Goal: Task Accomplishment & Management: Use online tool/utility

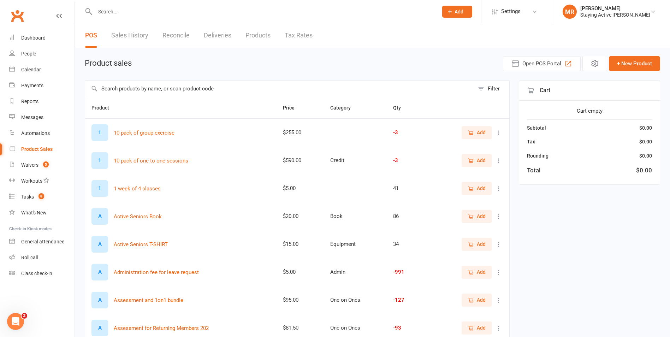
click at [179, 14] on input "text" at bounding box center [263, 12] width 340 height 10
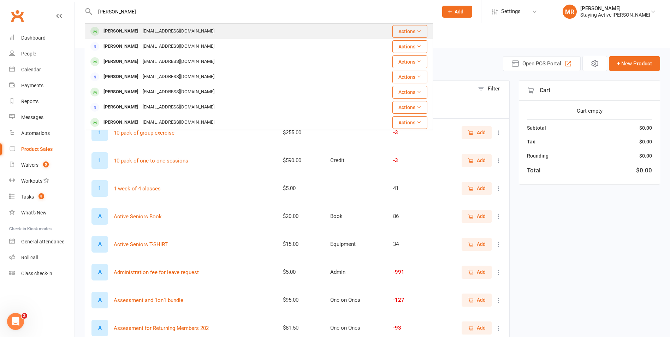
type input "robert barry"
click at [269, 33] on div "Robert Barry rbarry@uow.edu.au" at bounding box center [229, 31] width 289 height 14
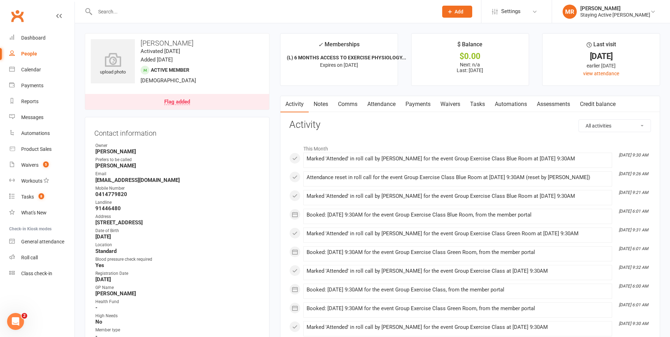
click at [176, 105] on div "Flag added" at bounding box center [177, 102] width 26 height 6
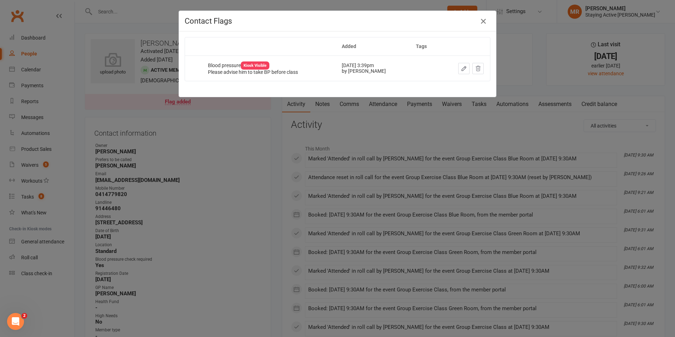
click at [481, 24] on icon "button" at bounding box center [483, 21] width 8 height 8
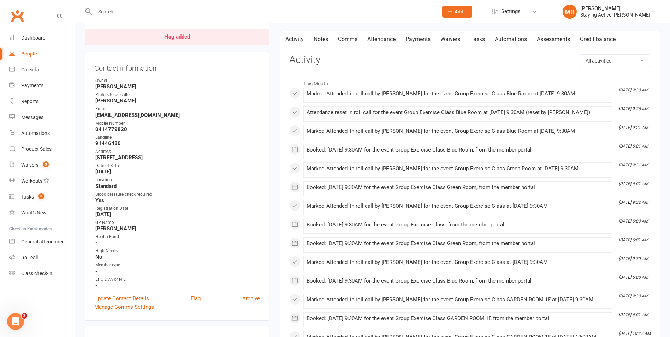
scroll to position [106, 0]
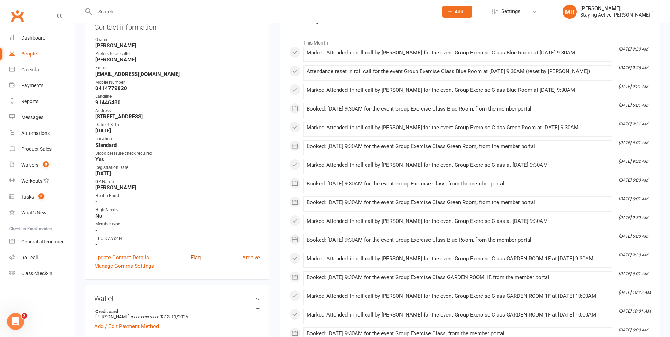
click at [199, 257] on link "Flag" at bounding box center [196, 257] width 10 height 8
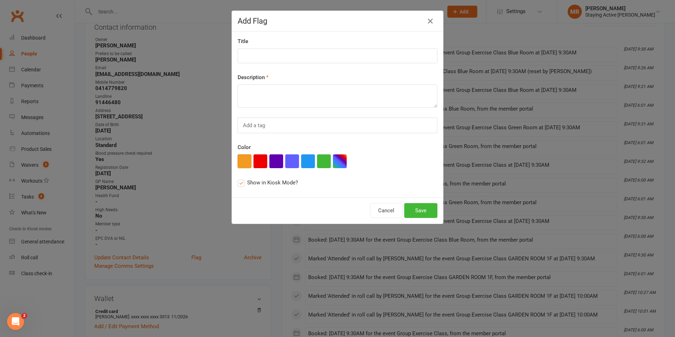
click at [239, 163] on button "button" at bounding box center [245, 161] width 14 height 14
click at [253, 56] on input at bounding box center [338, 55] width 200 height 15
type input "Check-In"
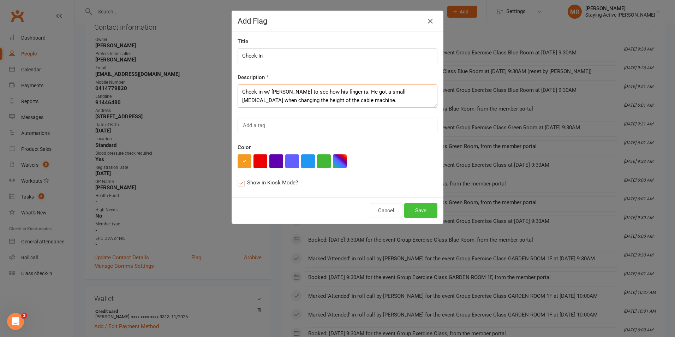
type textarea "Check-in w/ Bob to see how his finger is. He got a small blood blister when cha…"
click at [409, 212] on button "Save" at bounding box center [420, 210] width 33 height 15
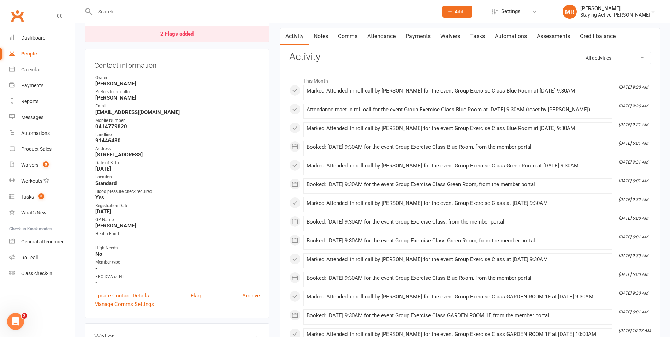
scroll to position [0, 0]
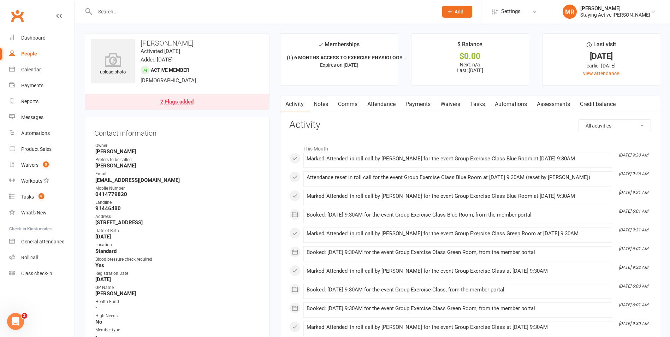
click at [130, 16] on input "text" at bounding box center [263, 12] width 340 height 10
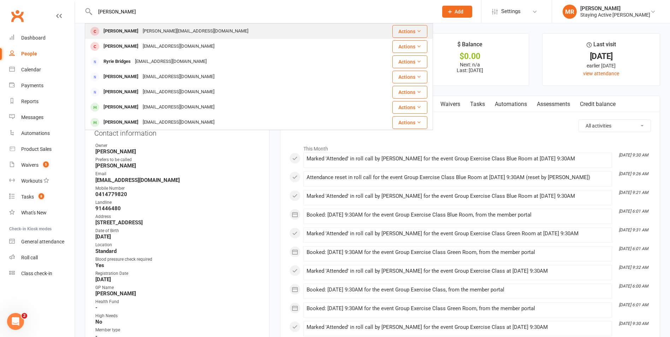
type input "bridget chan"
click at [131, 29] on div "Bridget Chan" at bounding box center [120, 31] width 39 height 10
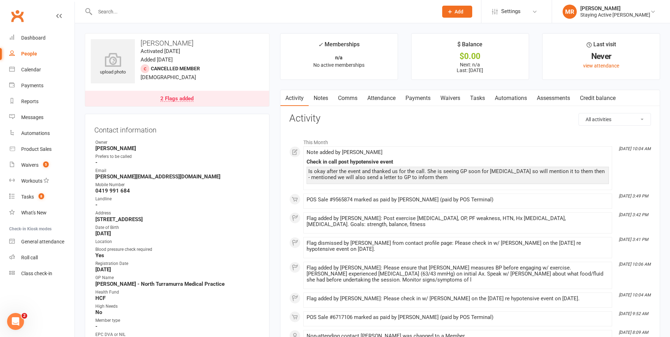
click at [189, 102] on link "2 Flags added" at bounding box center [177, 99] width 184 height 16
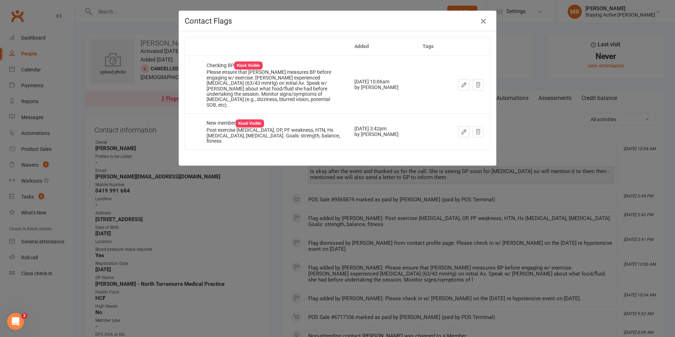
click at [483, 23] on icon "button" at bounding box center [483, 21] width 8 height 8
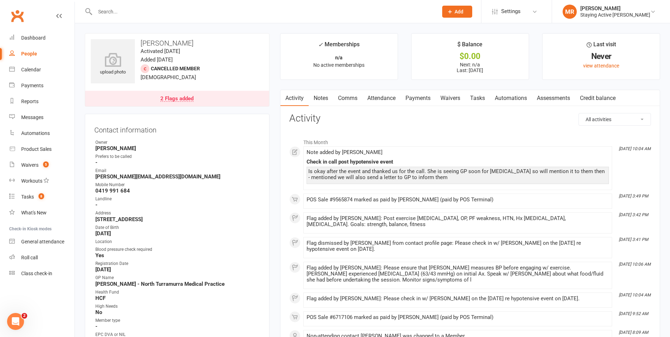
click at [257, 13] on input "text" at bounding box center [263, 12] width 340 height 10
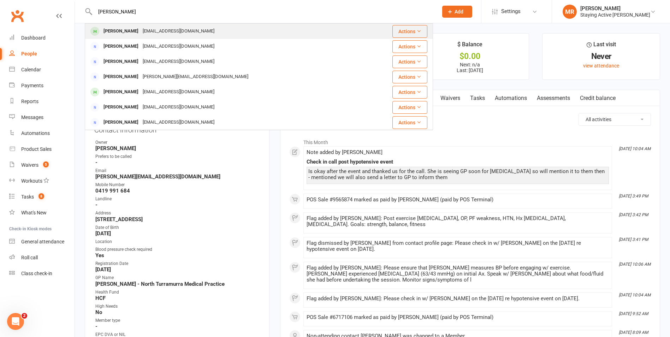
type input "robert"
click at [223, 31] on div "Robert Barry rbarry@uow.edu.au" at bounding box center [229, 31] width 289 height 14
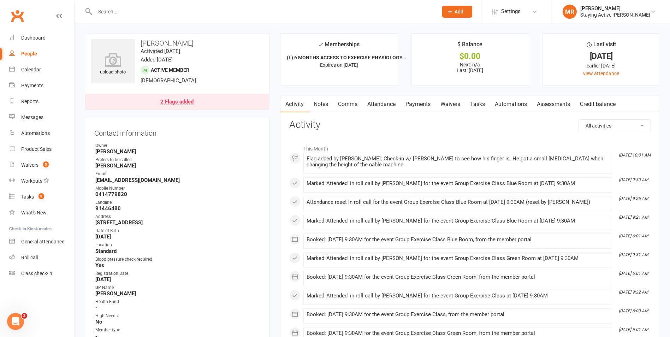
click at [183, 104] on div "2 Flags added" at bounding box center [176, 102] width 33 height 6
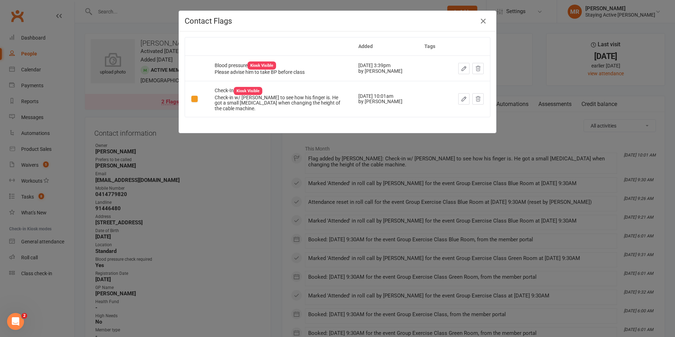
click at [462, 101] on icon "button" at bounding box center [464, 99] width 6 height 6
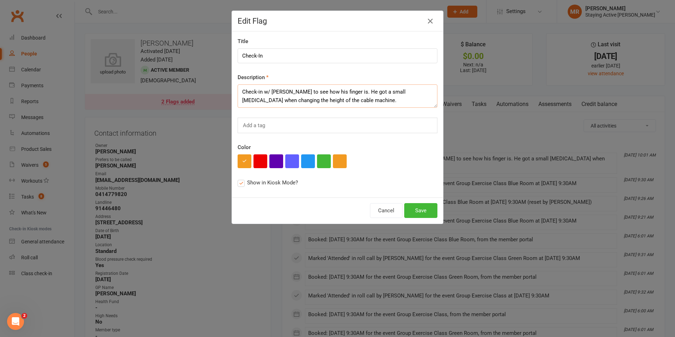
drag, startPoint x: 346, startPoint y: 105, endPoint x: 238, endPoint y: 95, distance: 108.9
click at [238, 95] on textarea "Check-in w/ Bob to see how his finger is. He got a small blood blister when cha…" at bounding box center [338, 95] width 200 height 23
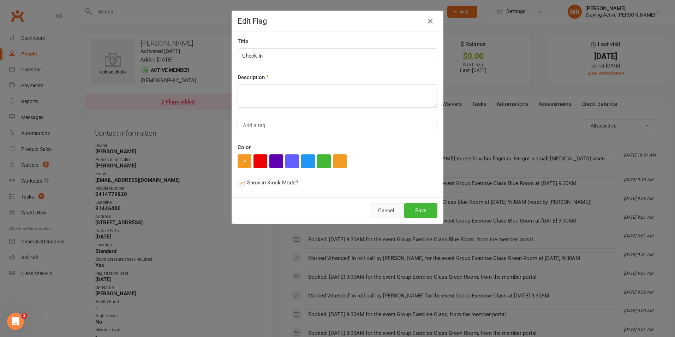
click at [372, 214] on button "Cancel" at bounding box center [386, 210] width 32 height 15
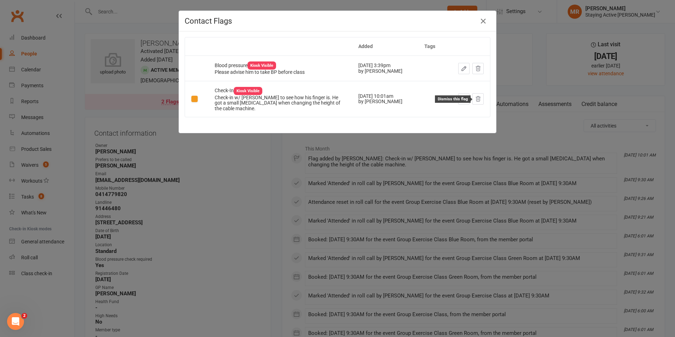
click at [475, 99] on icon at bounding box center [478, 99] width 6 height 6
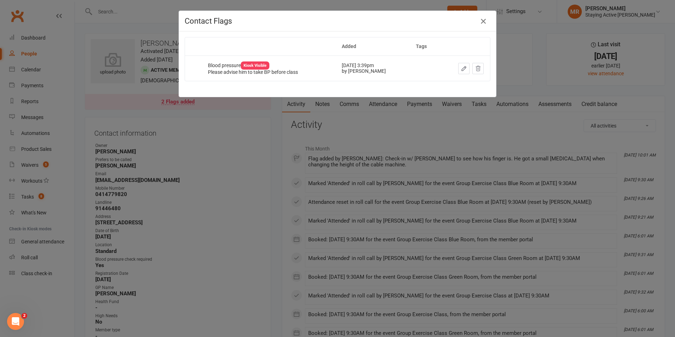
click at [479, 21] on icon "button" at bounding box center [483, 21] width 8 height 8
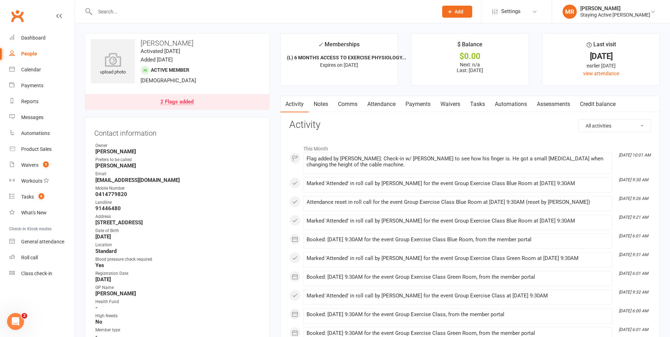
click at [322, 105] on link "Notes" at bounding box center [321, 104] width 24 height 16
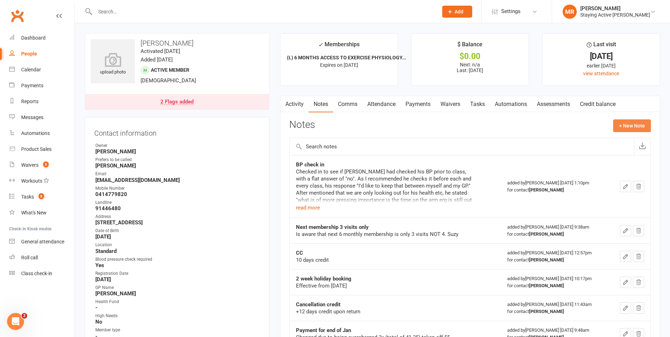
click at [625, 123] on button "+ New Note" at bounding box center [632, 125] width 38 height 13
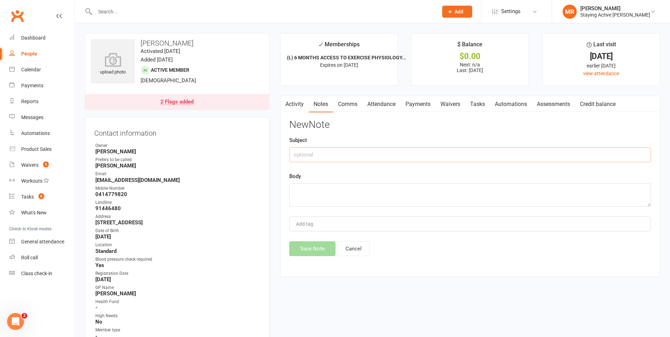
click at [350, 159] on input "text" at bounding box center [470, 154] width 362 height 15
type textarea "V"
paste textarea "Check-in w/ Bob to see how his finger is. He got a small blood blister when cha…"
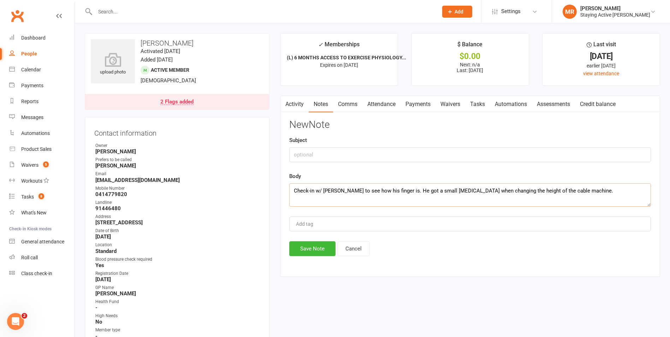
click at [292, 189] on textarea "Check-in w/ Bob to see how his finger is. He got a small blood blister when cha…" at bounding box center [470, 194] width 362 height 23
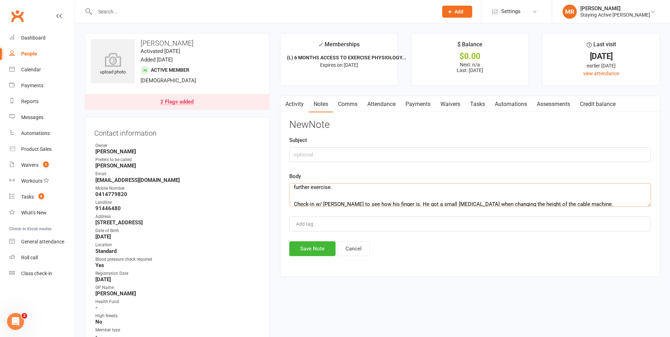
scroll to position [4, 0]
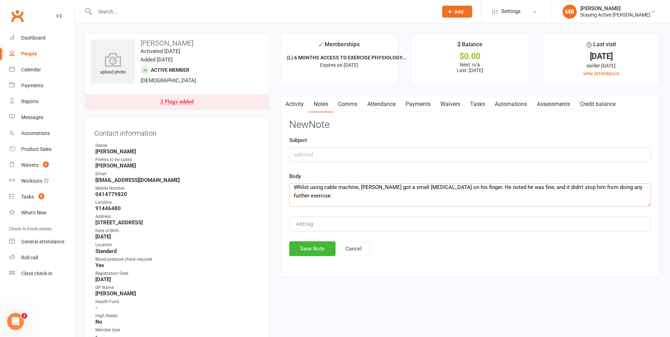
drag, startPoint x: 580, startPoint y: 202, endPoint x: 293, endPoint y: 197, distance: 287.6
click at [293, 197] on textarea "Whilst using cable machine, Bob got a small blood blister on his finger. He not…" at bounding box center [470, 194] width 362 height 23
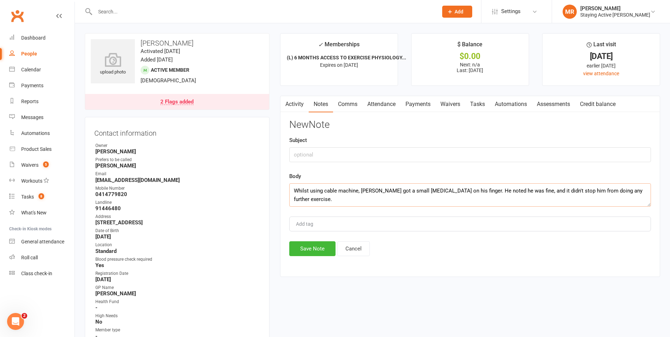
scroll to position [0, 0]
type textarea "Whilst using cable machine, Bob got a small blood blister on his finger. He not…"
click at [304, 154] on input "text" at bounding box center [470, 154] width 362 height 15
type input "Minor Incident - Blood blister on finger."
click at [311, 253] on button "Save Note" at bounding box center [312, 248] width 46 height 15
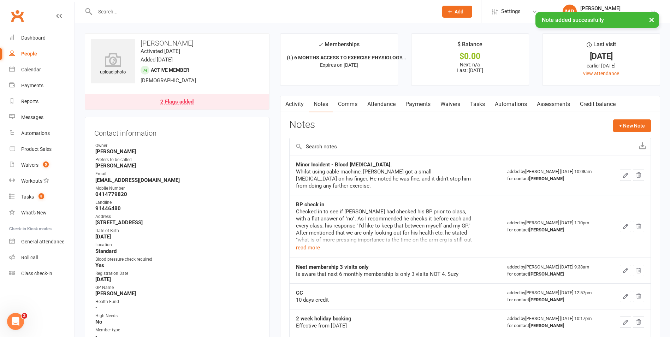
click at [173, 99] on div "2 Flags added" at bounding box center [176, 102] width 33 height 6
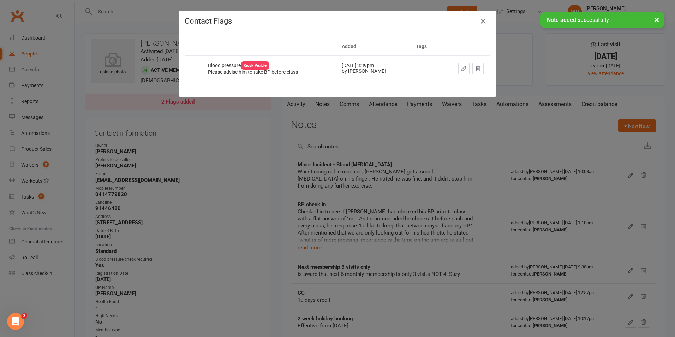
click at [483, 12] on div "× Note added successfully" at bounding box center [333, 12] width 666 height 0
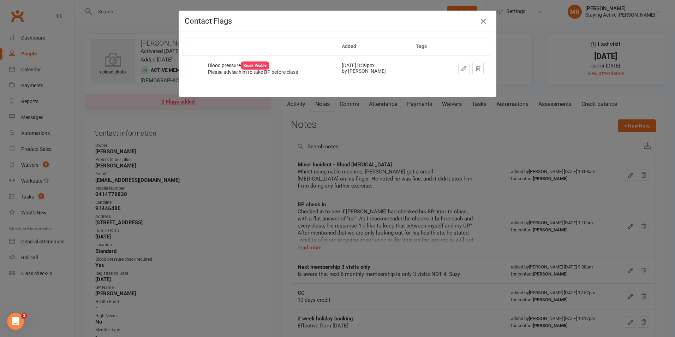
click at [479, 23] on icon "button" at bounding box center [483, 21] width 8 height 8
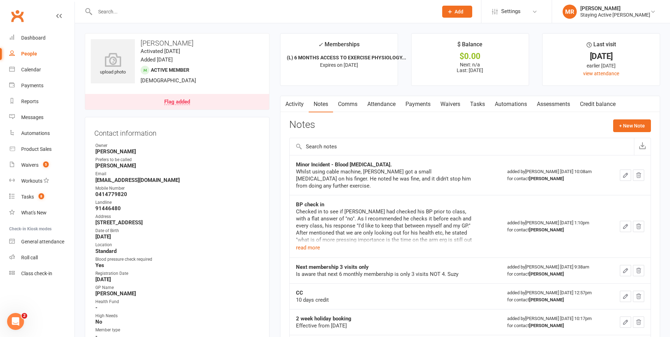
click at [284, 105] on icon "button" at bounding box center [285, 102] width 4 height 7
click at [294, 105] on link "Activity" at bounding box center [294, 104] width 28 height 16
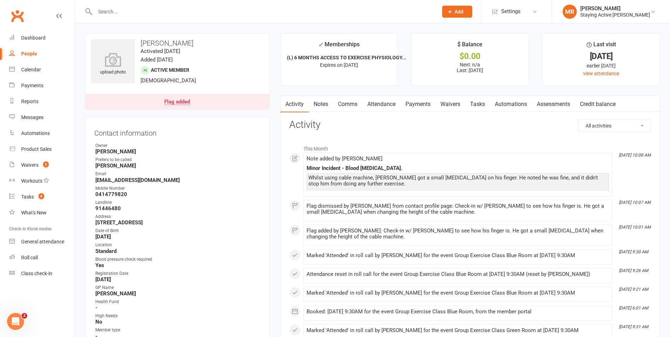
click at [179, 14] on input "text" at bounding box center [263, 12] width 340 height 10
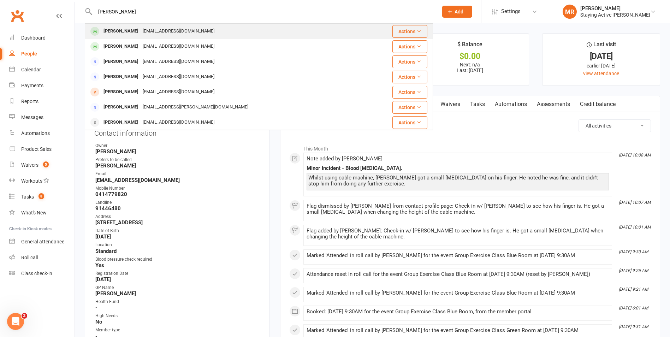
type input "woodburn"
click at [203, 28] on div "[EMAIL_ADDRESS][DOMAIN_NAME]" at bounding box center [179, 31] width 76 height 10
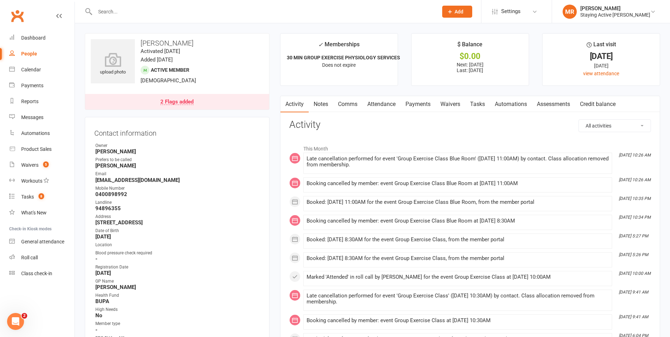
click at [378, 103] on link "Attendance" at bounding box center [381, 104] width 38 height 16
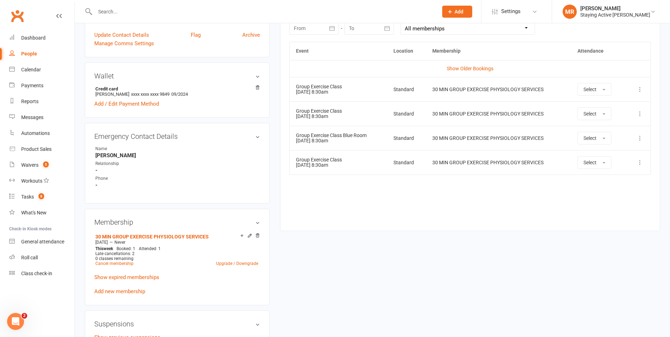
scroll to position [283, 0]
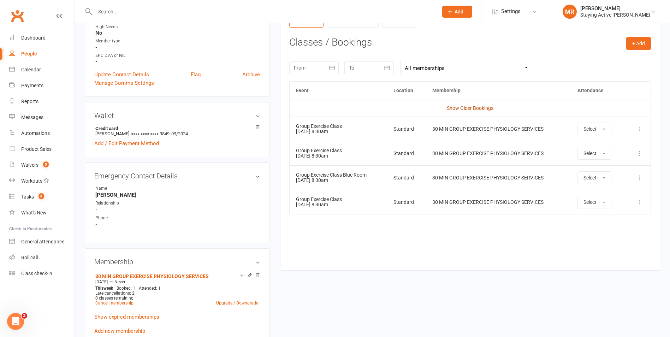
click at [465, 106] on link "Show Older Bookings" at bounding box center [470, 108] width 47 height 6
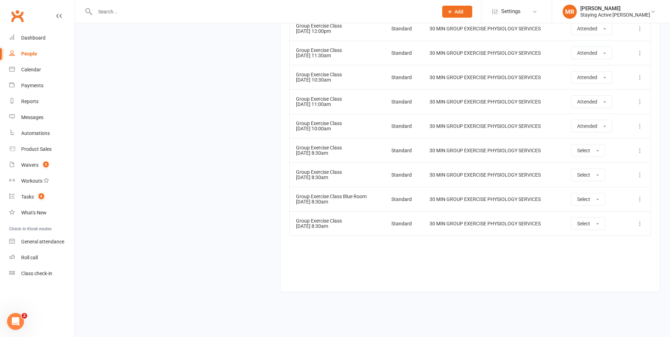
scroll to position [6611, 0]
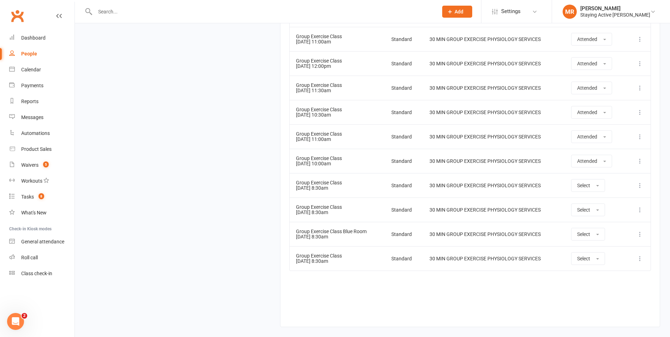
click at [345, 161] on div "Group Exercise Class" at bounding box center [337, 158] width 83 height 5
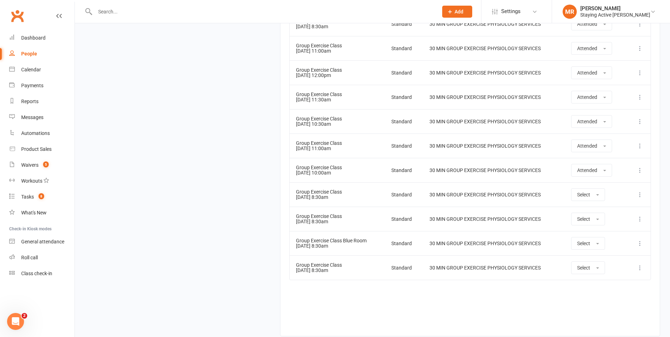
scroll to position [6646, 0]
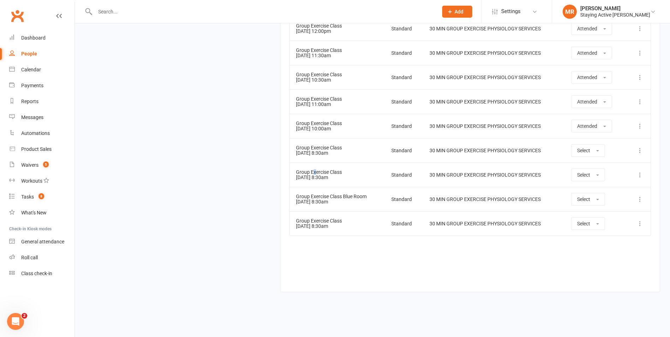
click at [315, 166] on td "Group Exercise Class 21 Aug 2025 8:30am" at bounding box center [337, 174] width 95 height 24
drag, startPoint x: 315, startPoint y: 166, endPoint x: 313, endPoint y: 150, distance: 16.8
click at [313, 150] on td "Group Exercise Class 19 Aug 2025 8:30am" at bounding box center [337, 150] width 95 height 24
click at [322, 124] on div "Group Exercise Class" at bounding box center [337, 123] width 83 height 5
click at [639, 123] on icon at bounding box center [639, 126] width 7 height 7
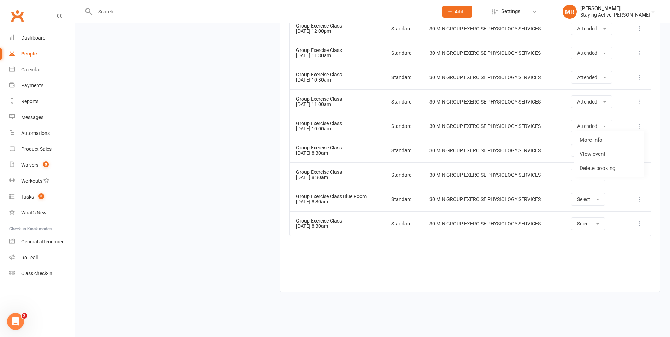
click at [640, 149] on icon at bounding box center [639, 150] width 7 height 7
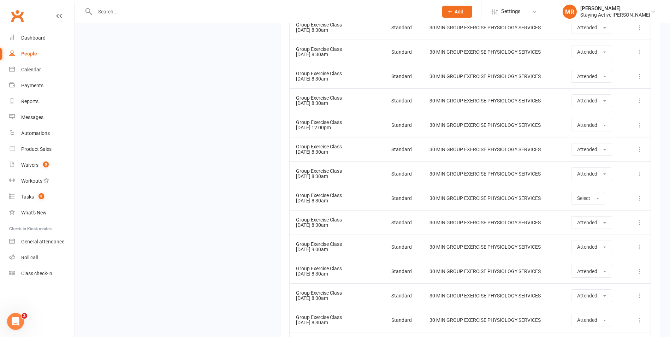
scroll to position [4527, 0]
click at [124, 12] on input "text" at bounding box center [263, 12] width 340 height 10
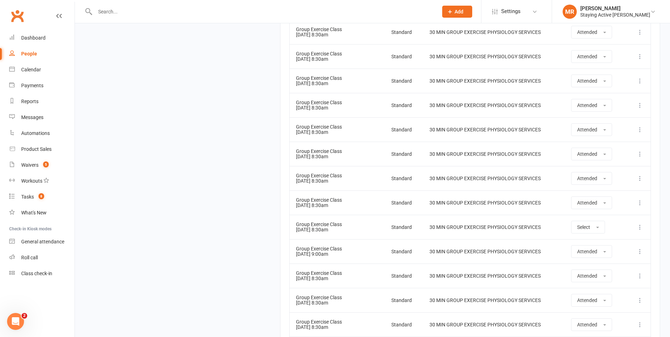
scroll to position [3679, 0]
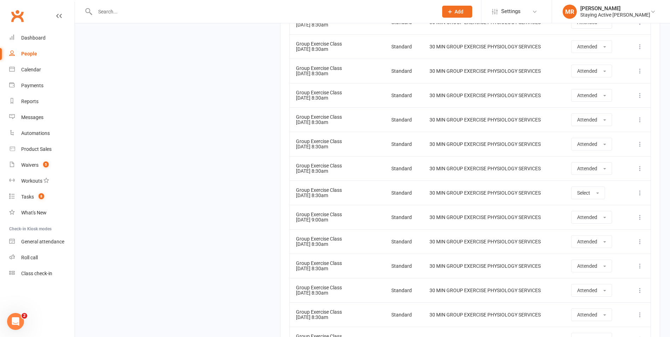
click at [638, 194] on icon at bounding box center [639, 192] width 7 height 7
click at [600, 191] on button "Select" at bounding box center [588, 192] width 34 height 13
click at [537, 189] on td "30 MIN GROUP EXERCISE PHYSIOLOGY SERVICES" at bounding box center [494, 192] width 142 height 24
click at [327, 191] on div "Group Exercise Class" at bounding box center [337, 190] width 83 height 5
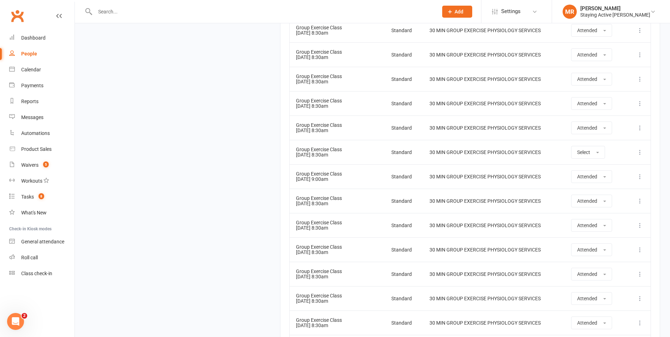
scroll to position [3715, 0]
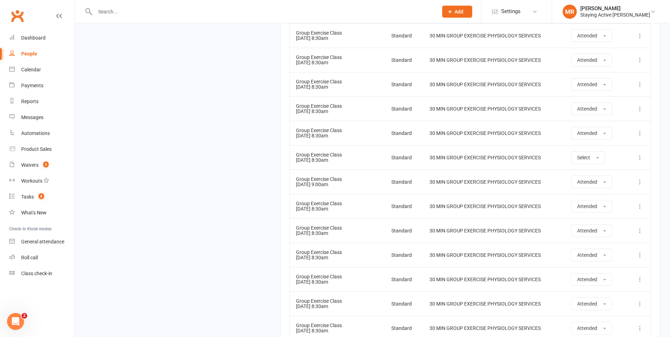
click at [440, 160] on div "30 MIN GROUP EXERCISE PHYSIOLOGY SERVICES" at bounding box center [493, 157] width 129 height 5
click at [641, 158] on icon at bounding box center [639, 157] width 7 height 7
click at [603, 186] on link "View event" at bounding box center [609, 185] width 70 height 14
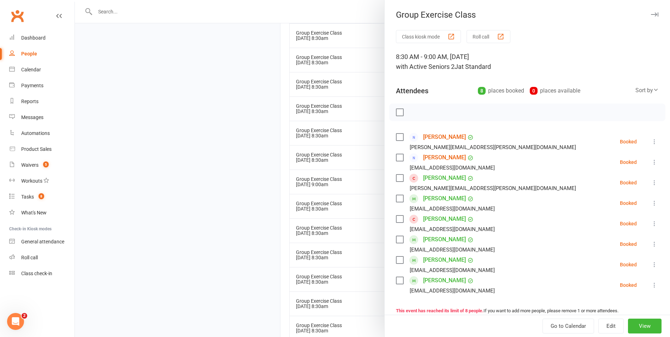
click at [491, 38] on button "Roll call" at bounding box center [489, 36] width 44 height 13
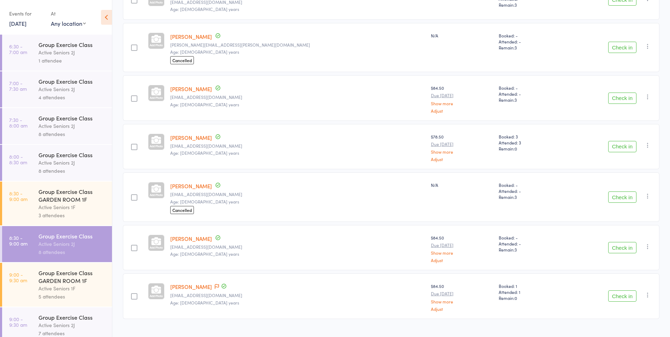
scroll to position [193, 0]
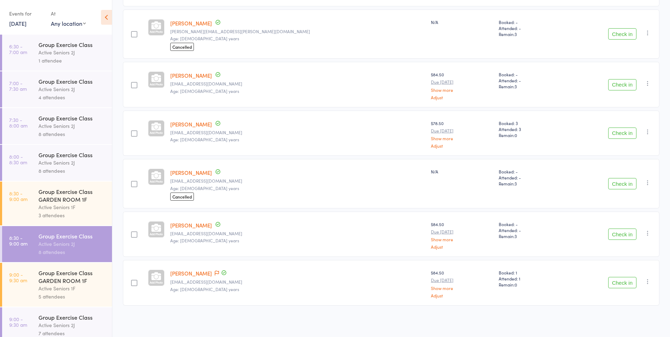
click at [648, 282] on icon "button" at bounding box center [647, 281] width 7 height 7
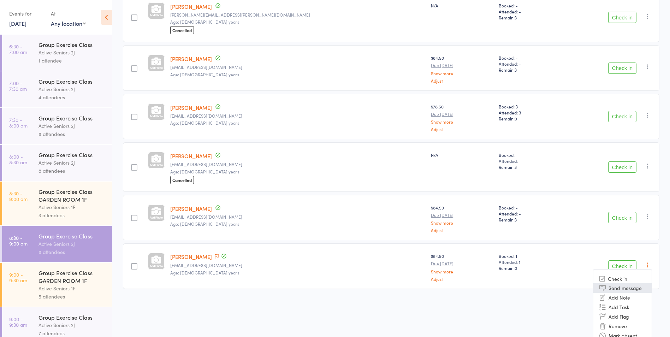
scroll to position [218, 0]
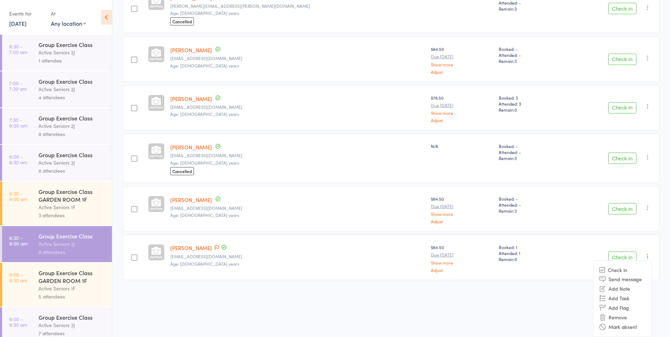
click at [565, 302] on div "Next Payment Atten­dances for membership [PERSON_NAME] [PERSON_NAME][EMAIL_ADDR…" at bounding box center [391, 93] width 537 height 438
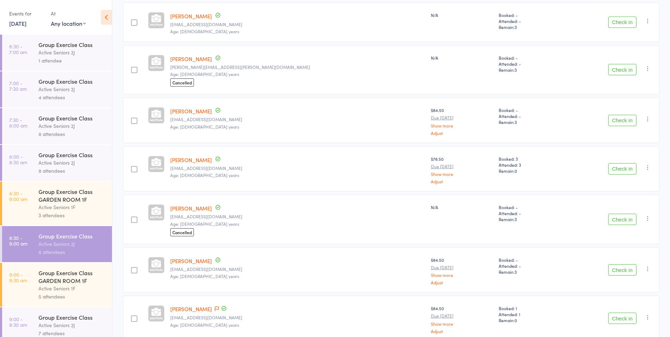
scroll to position [193, 0]
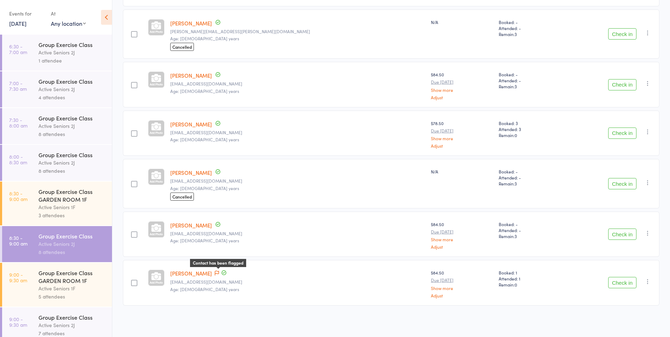
click at [219, 272] on icon at bounding box center [217, 273] width 4 height 5
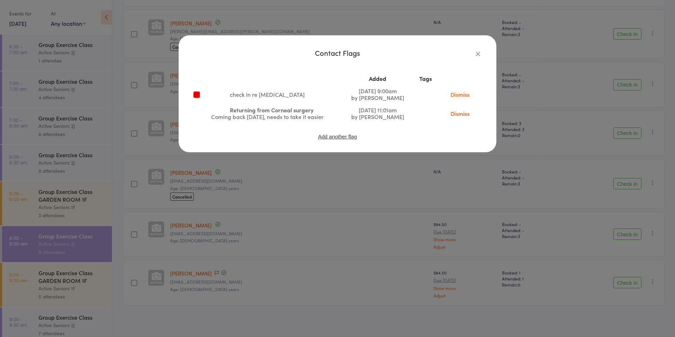
click at [480, 52] on icon "button" at bounding box center [478, 54] width 8 height 8
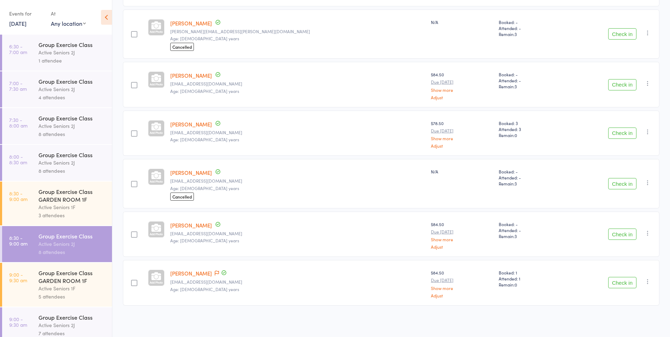
click at [137, 282] on div at bounding box center [134, 283] width 6 height 6
click at [132, 281] on input "checkbox" at bounding box center [132, 281] width 0 height 0
drag, startPoint x: 147, startPoint y: 278, endPoint x: 148, endPoint y: 284, distance: 5.7
click at [145, 284] on div at bounding box center [134, 282] width 22 height 45
drag, startPoint x: 192, startPoint y: 273, endPoint x: 431, endPoint y: 290, distance: 239.0
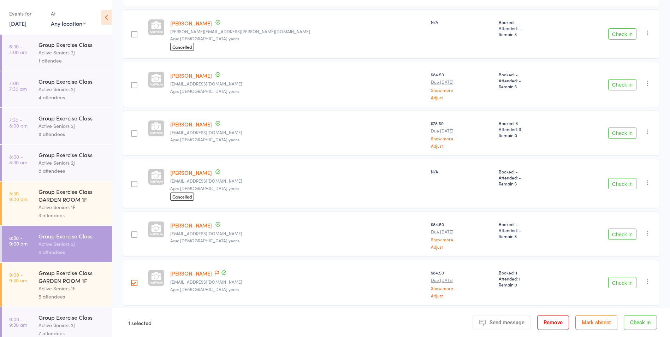
click at [431, 290] on link "Show more" at bounding box center [462, 288] width 62 height 5
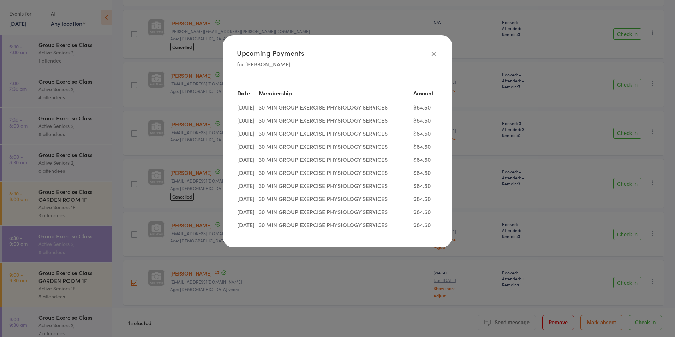
click at [434, 51] on icon "button" at bounding box center [434, 54] width 8 height 8
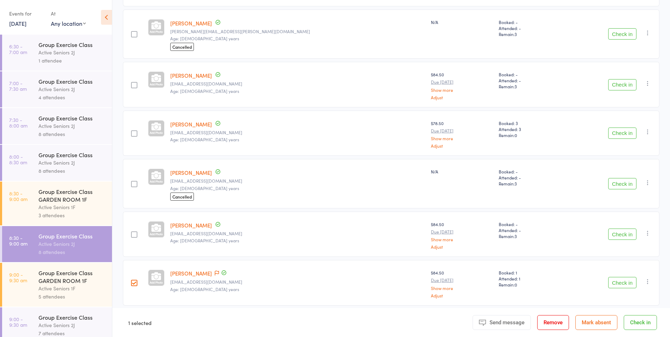
click at [646, 282] on icon "button" at bounding box center [647, 281] width 7 height 7
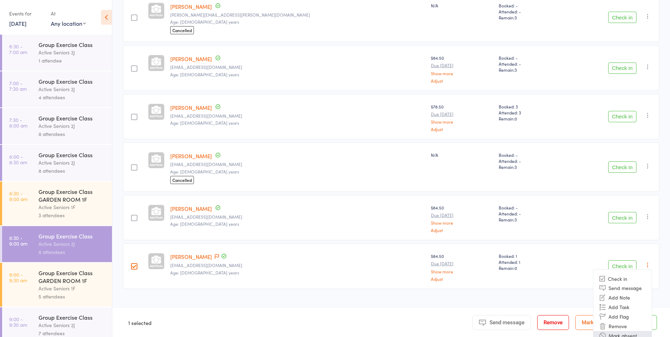
scroll to position [218, 0]
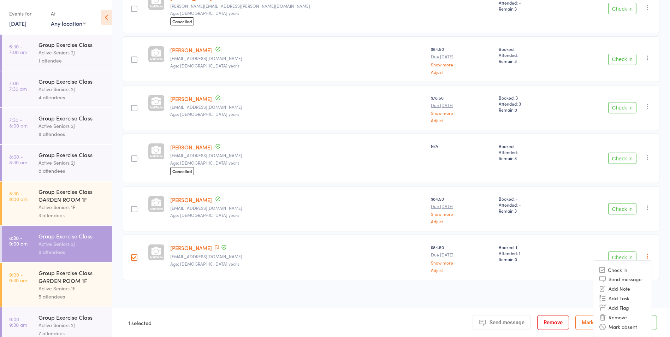
click at [349, 289] on div "Next Payment Atten­dances for membership [PERSON_NAME] [PERSON_NAME][EMAIL_ADDR…" at bounding box center [391, 93] width 537 height 438
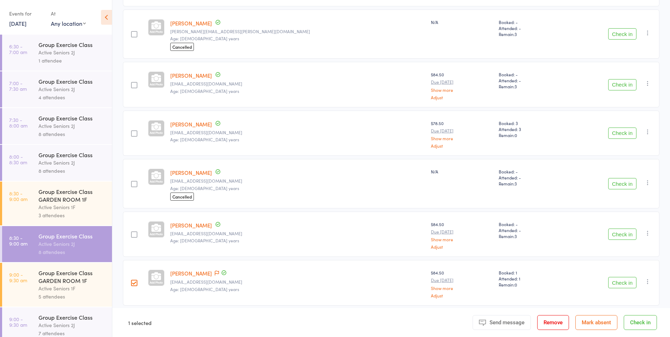
scroll to position [193, 0]
click at [17, 23] on link "[DATE]" at bounding box center [17, 23] width 17 height 8
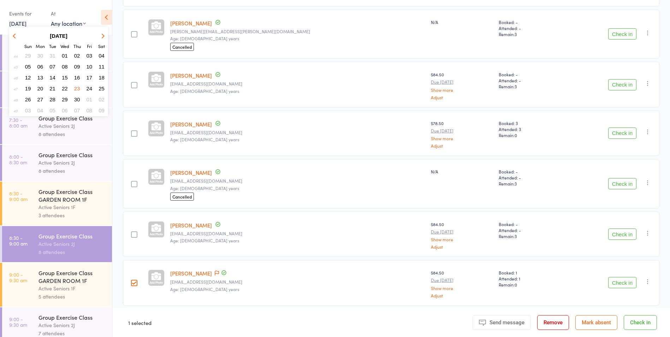
click at [67, 35] on strong "[DATE]" at bounding box center [59, 36] width 18 height 6
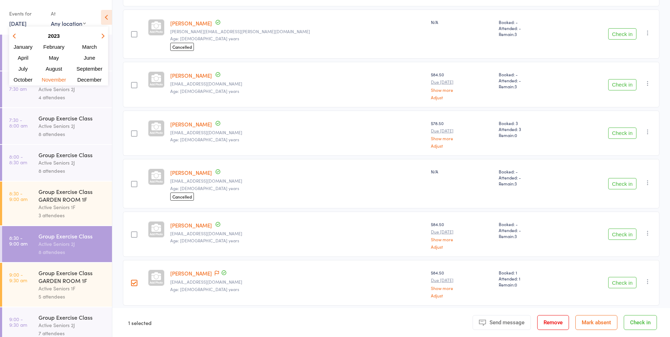
click at [53, 37] on strong "2023" at bounding box center [54, 36] width 12 height 6
click at [99, 43] on button "2025" at bounding box center [98, 47] width 18 height 10
click at [57, 67] on span "August" at bounding box center [54, 69] width 18 height 6
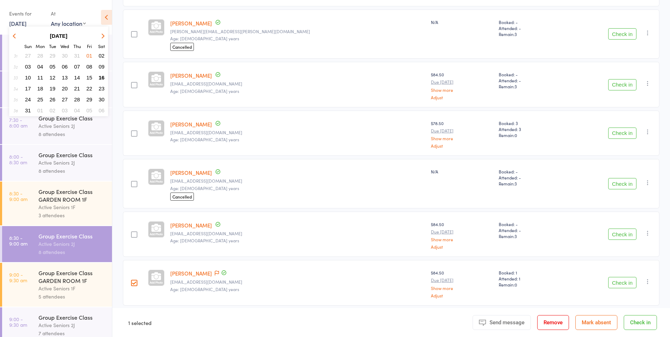
click at [101, 74] on button "16" at bounding box center [101, 78] width 11 height 10
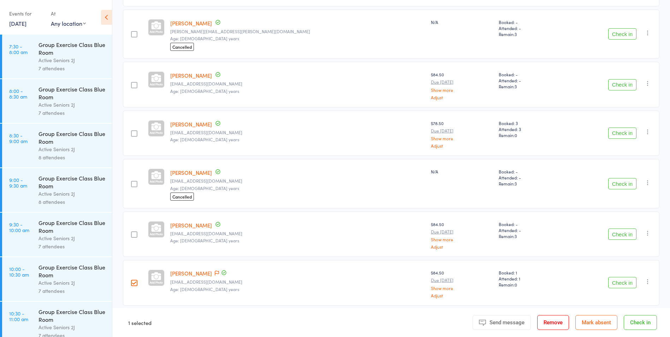
scroll to position [54, 0]
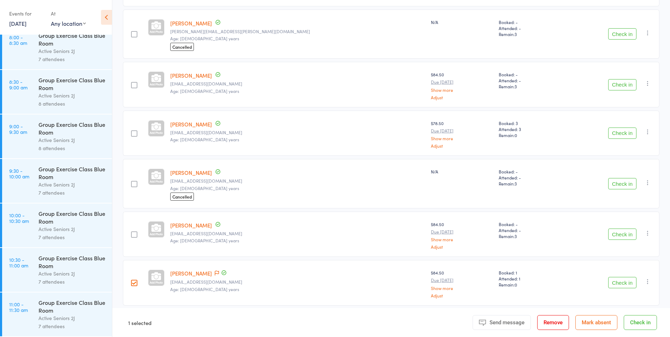
click at [51, 267] on div "Group Exercise Class Blue Room" at bounding box center [71, 262] width 67 height 16
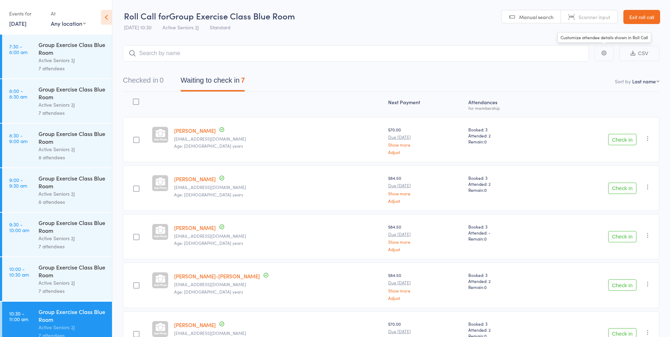
click at [606, 59] on button "button" at bounding box center [604, 53] width 20 height 15
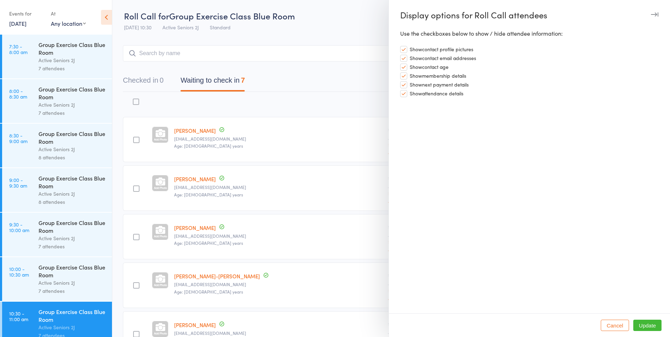
click at [327, 29] on div at bounding box center [335, 168] width 670 height 337
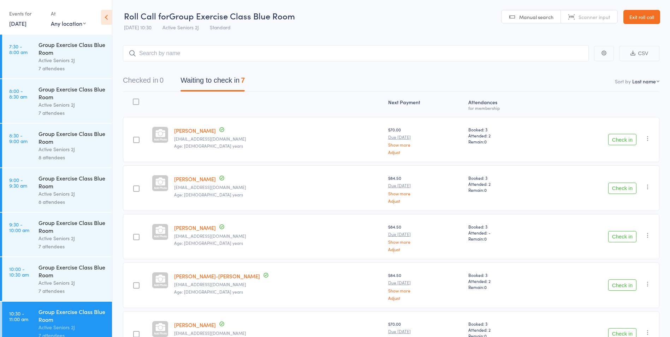
click at [531, 18] on span "Manual search" at bounding box center [536, 16] width 34 height 7
click at [597, 15] on span "Scanner input" at bounding box center [595, 16] width 32 height 7
click at [424, 73] on nav "Checked in 0 Waiting to check in 7" at bounding box center [390, 82] width 553 height 19
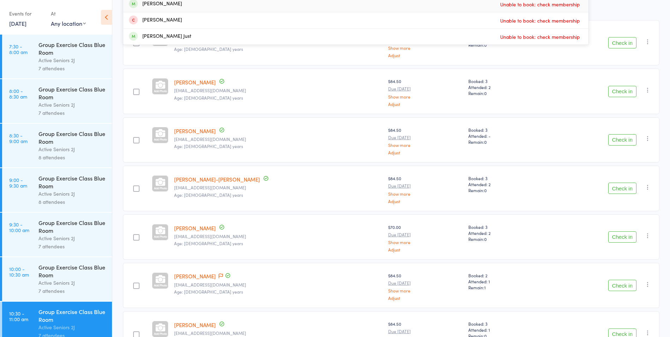
scroll to position [35, 0]
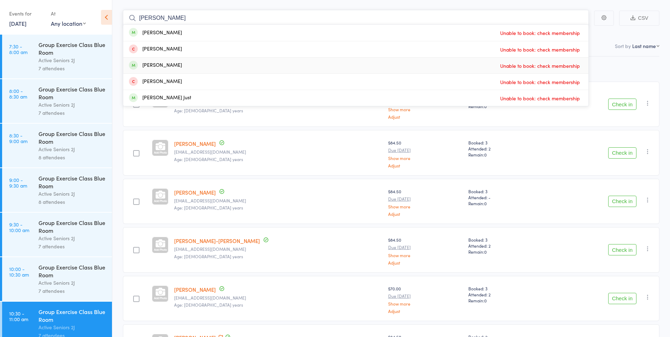
type input "[PERSON_NAME]"
click at [131, 65] on span at bounding box center [133, 65] width 9 height 9
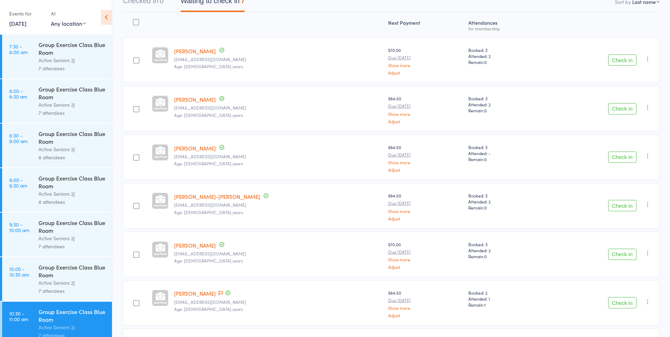
scroll to position [42, 0]
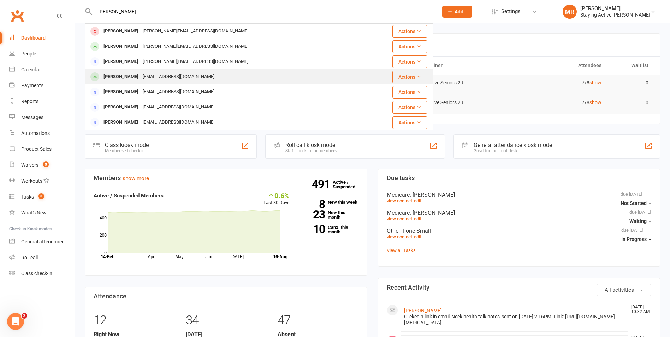
type input "[PERSON_NAME]"
click at [421, 74] on icon at bounding box center [418, 76] width 5 height 5
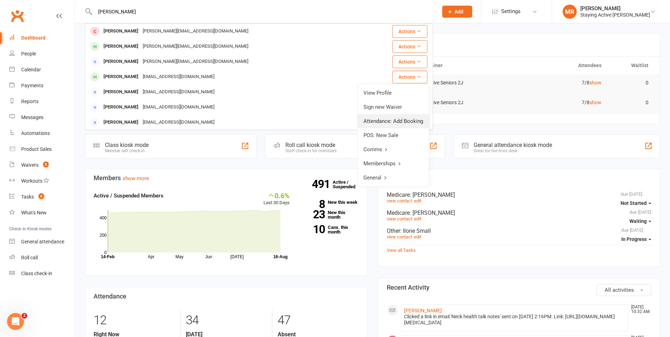
click at [399, 117] on link "Attendance: Add Booking" at bounding box center [393, 121] width 71 height 14
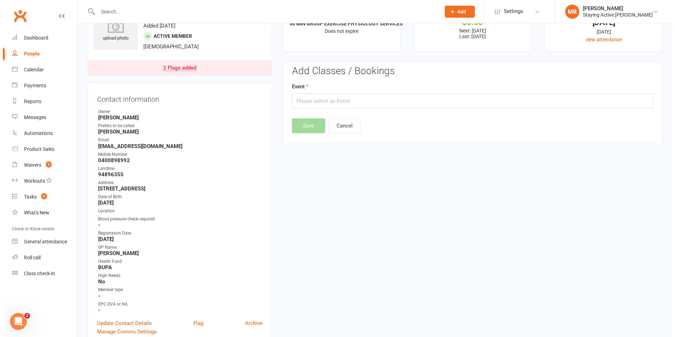
scroll to position [60, 0]
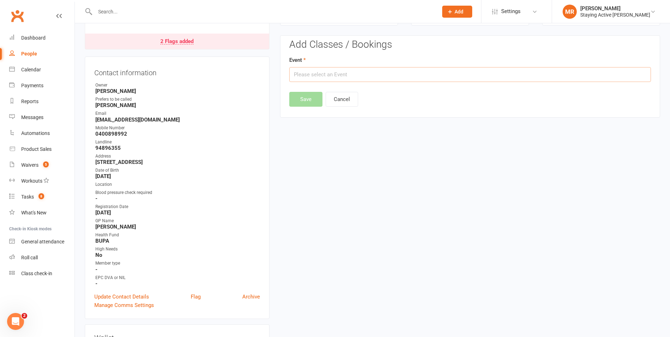
click at [345, 71] on input "text" at bounding box center [470, 74] width 362 height 15
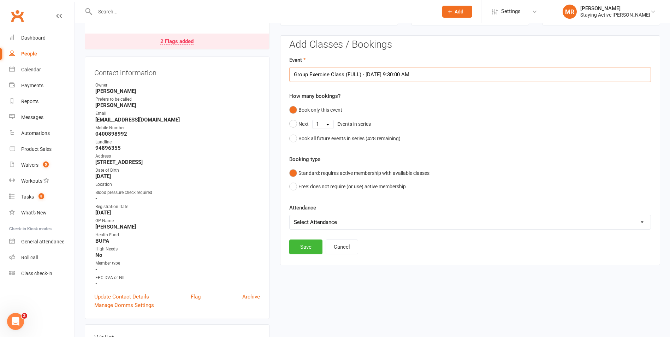
click at [394, 76] on input "Group Exercise Class (FULL) - Aug 2, 2025 9:30:00 AM" at bounding box center [470, 74] width 362 height 15
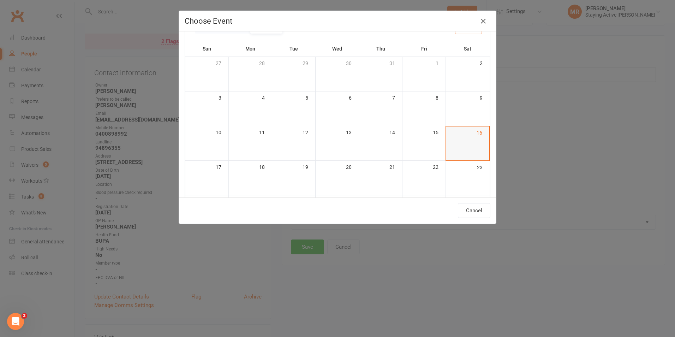
scroll to position [35, 0]
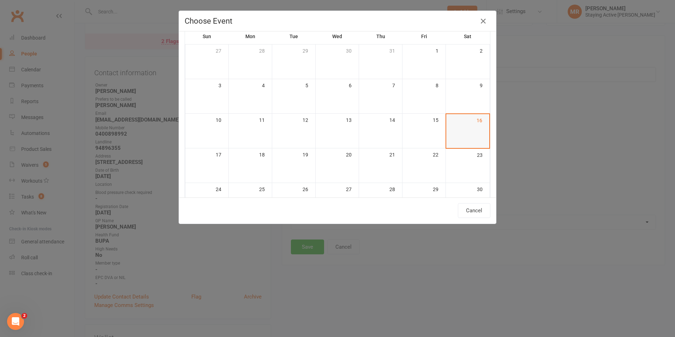
click at [457, 124] on div "16" at bounding box center [467, 124] width 43 height 21
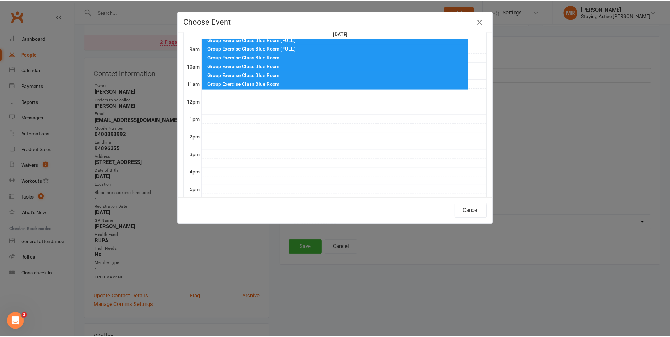
scroll to position [89, 0]
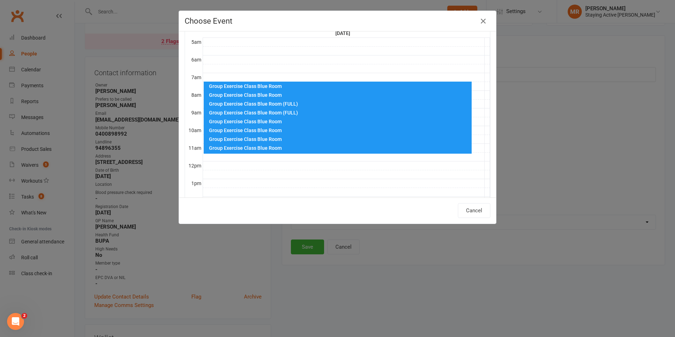
click at [218, 141] on div "Group Exercise Class Blue Room" at bounding box center [340, 139] width 262 height 5
type input "Group Exercise Class Blue Room - Aug 16, 2025 10:30:00 AM"
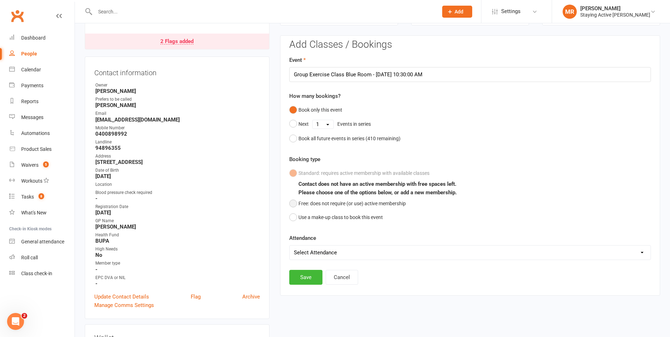
click at [290, 203] on button "Free: does not require (or use) active membership" at bounding box center [347, 203] width 117 height 13
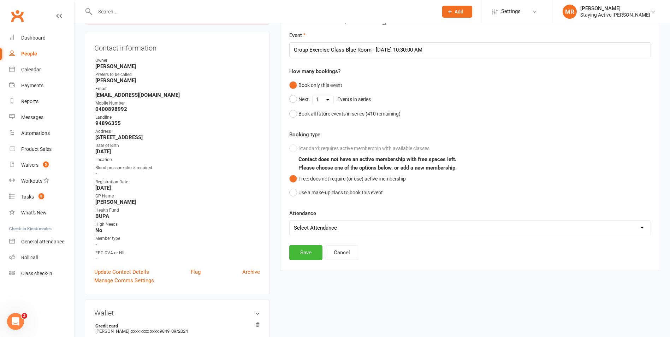
scroll to position [96, 0]
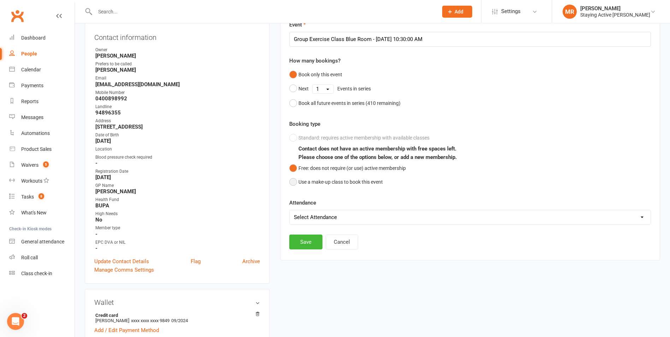
click at [294, 182] on button "Use a make-up class to book this event" at bounding box center [336, 181] width 94 height 13
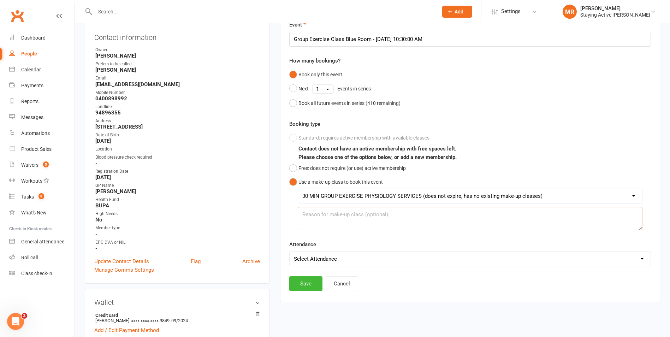
click at [332, 217] on textarea at bounding box center [470, 218] width 345 height 23
type textarea "Ct. cancelled 11:00am herself to reschedule to 10:30am when in centre, overridd…"
click at [318, 262] on select "Select Attendance Attended Absent" at bounding box center [470, 259] width 361 height 14
select select "0"
click at [290, 252] on select "Select Attendance Attended Absent" at bounding box center [470, 259] width 361 height 14
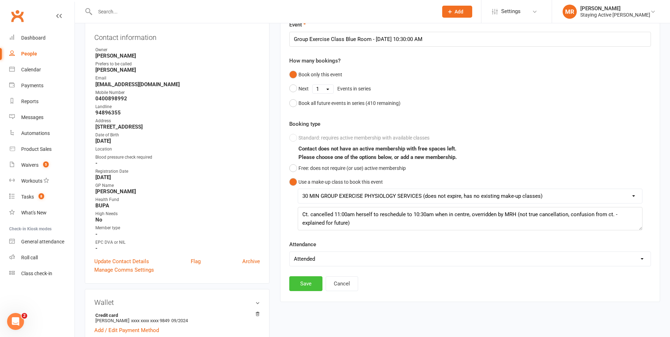
click at [302, 284] on button "Save" at bounding box center [305, 283] width 33 height 15
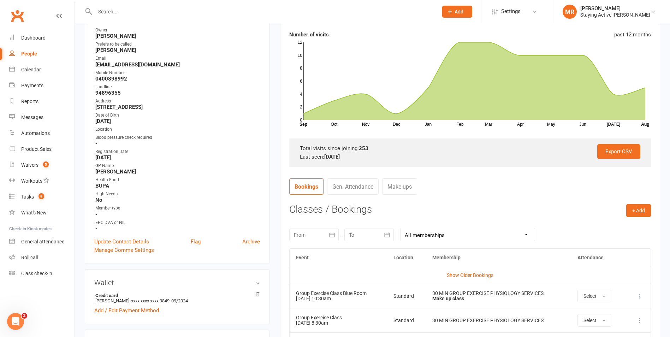
scroll to position [25, 0]
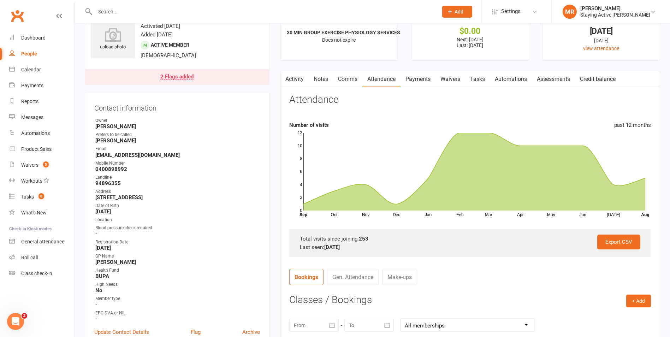
click at [420, 78] on link "Payments" at bounding box center [418, 79] width 35 height 16
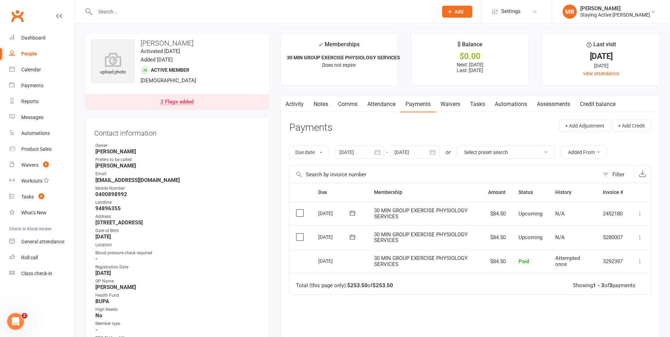
click at [150, 14] on input "text" at bounding box center [263, 12] width 340 height 10
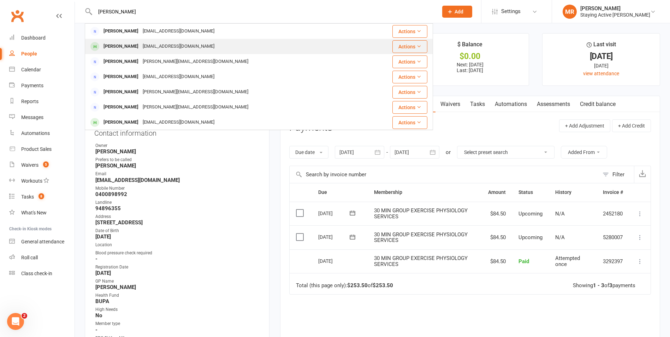
type input "doris"
click at [158, 49] on div "[EMAIL_ADDRESS][DOMAIN_NAME]" at bounding box center [179, 46] width 76 height 10
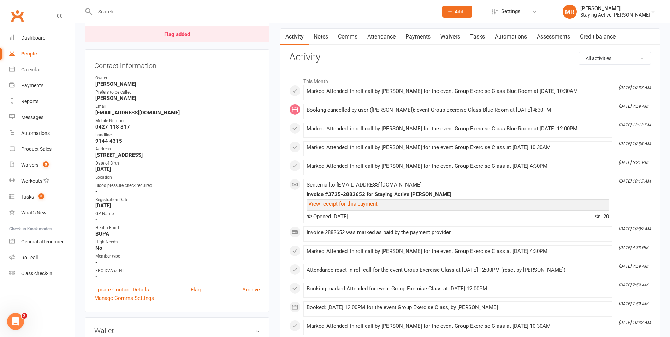
scroll to position [71, 0]
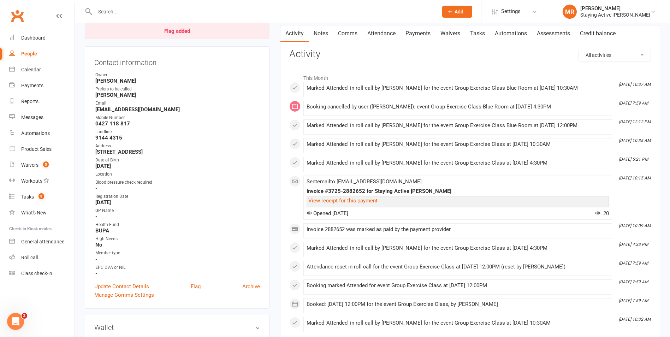
click at [427, 35] on link "Payments" at bounding box center [418, 33] width 35 height 16
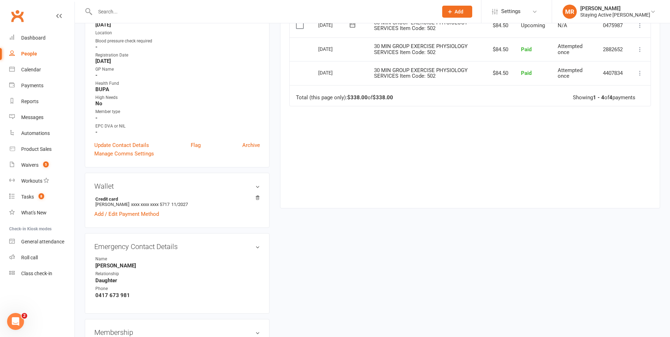
scroll to position [283, 0]
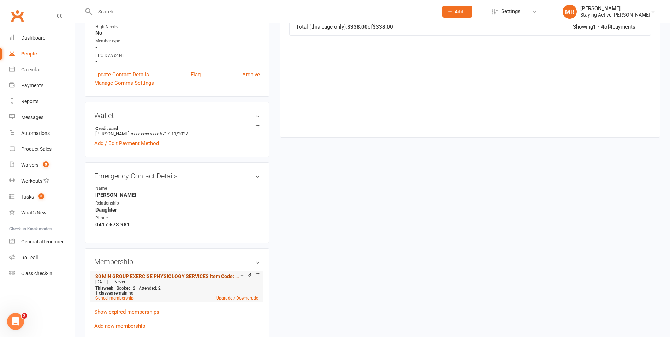
click at [205, 274] on link "30 MIN GROUP EXERCISE PHYSIOLOGY SERVICES Item Code: 502" at bounding box center [167, 276] width 145 height 6
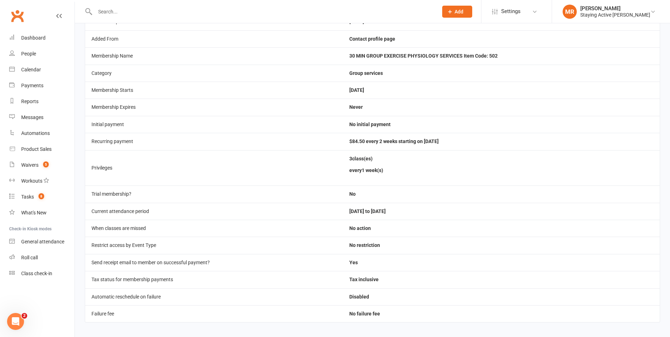
scroll to position [86, 0]
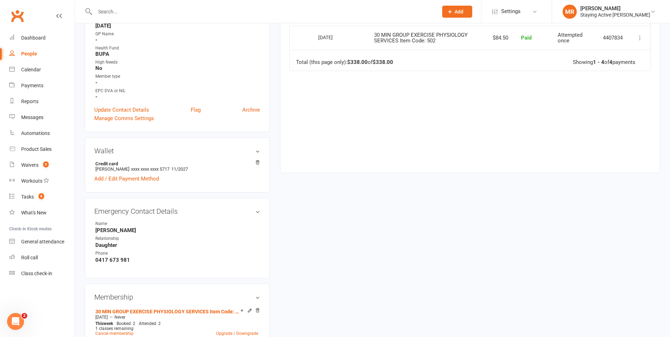
scroll to position [318, 0]
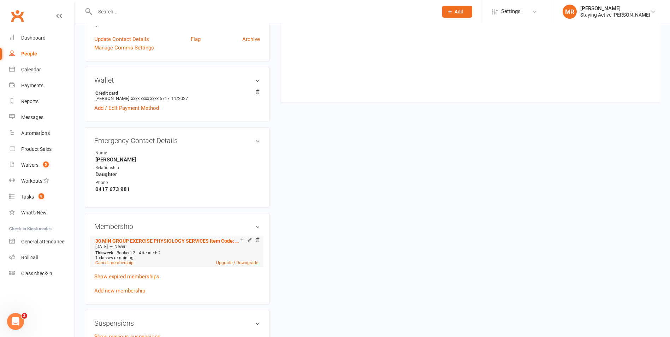
click at [163, 245] on div "Oct 18 2021 — Never" at bounding box center [177, 247] width 166 height 6
click at [146, 249] on li "30 MIN GROUP EXERCISE PHYSIOLOGY SERVICES Item Code: 502 Oct 18 2021 — Never Th…" at bounding box center [177, 251] width 166 height 31
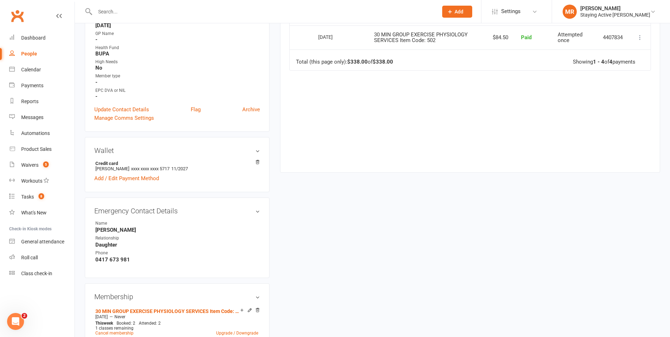
scroll to position [247, 0]
click at [321, 219] on div "upload photo Doris Procter Activated 18 July, 2018 Added 12 July, 2018 Active m…" at bounding box center [372, 261] width 586 height 950
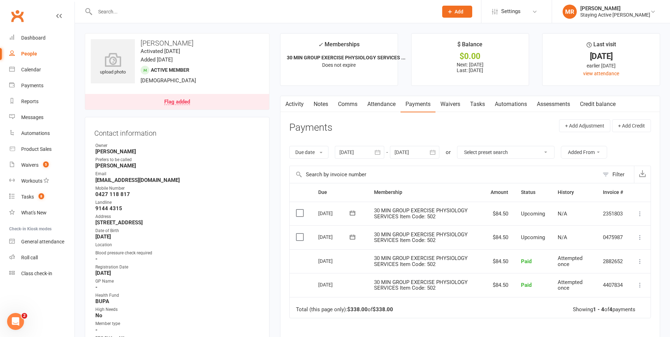
scroll to position [35, 0]
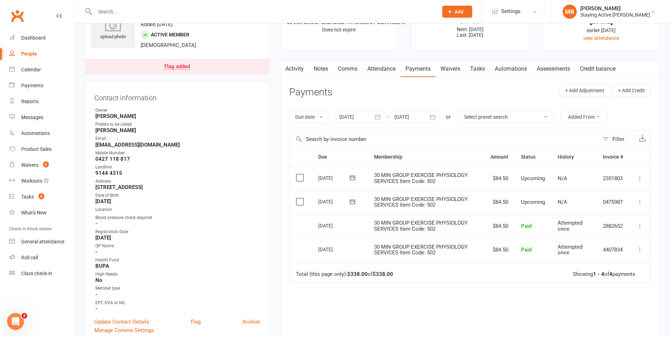
click at [397, 65] on link "Attendance" at bounding box center [381, 69] width 38 height 16
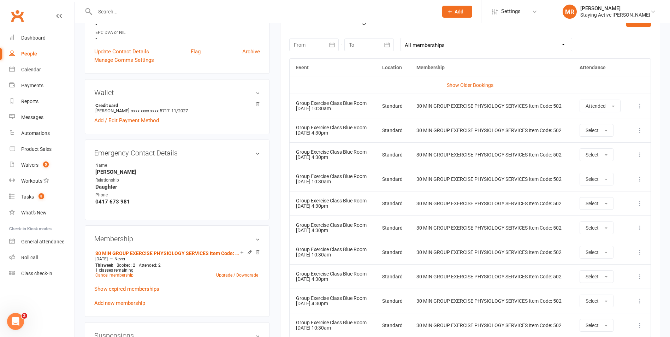
scroll to position [318, 0]
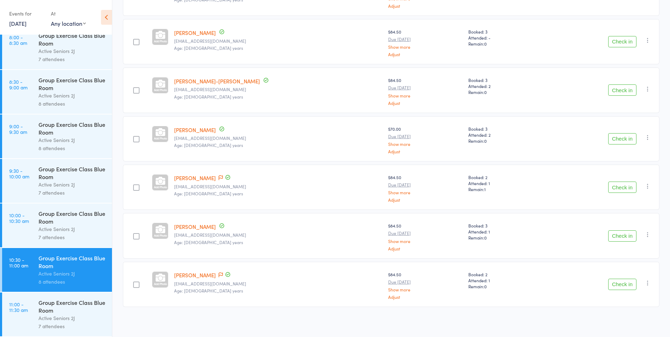
scroll to position [196, 0]
click at [624, 279] on button "Check in" at bounding box center [622, 282] width 28 height 11
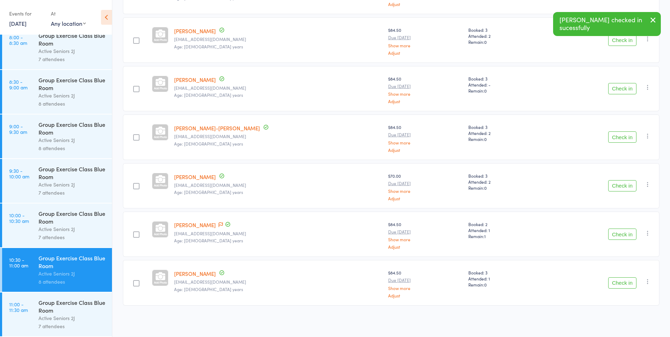
click at [627, 277] on div "Check in Check in Send message Add Note Add Task Add Flag Remove Mark absent" at bounding box center [601, 282] width 115 height 45
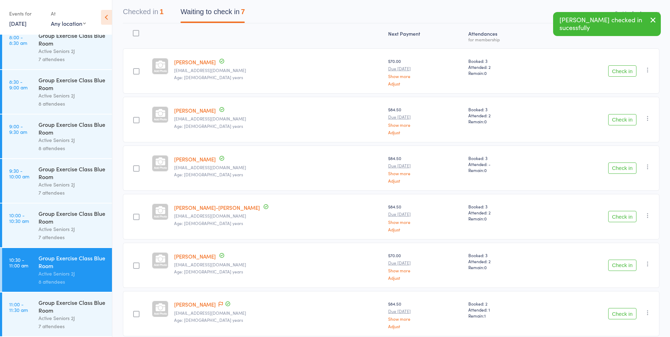
scroll to position [0, 0]
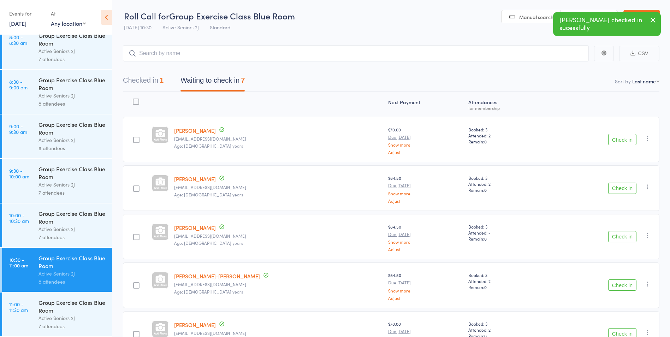
click at [615, 138] on button "Check in" at bounding box center [622, 139] width 28 height 11
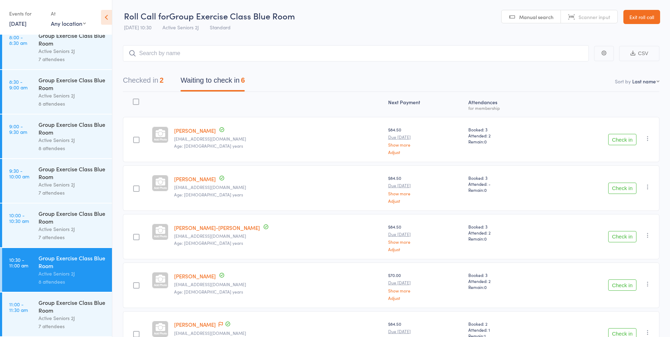
click at [630, 137] on button "Check in" at bounding box center [622, 139] width 28 height 11
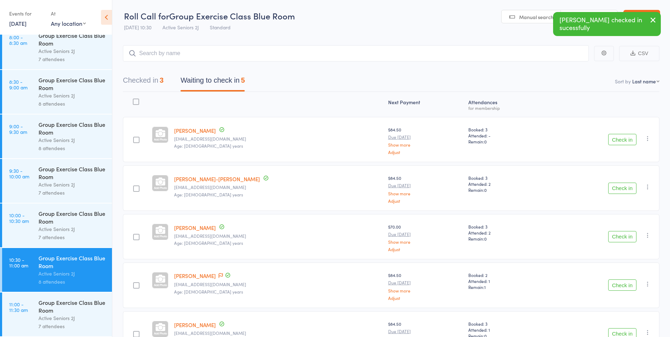
click at [627, 138] on button "Check in" at bounding box center [622, 139] width 28 height 11
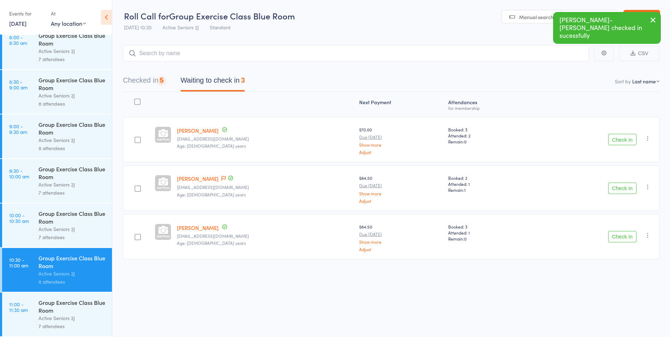
click at [627, 138] on button "Check in" at bounding box center [622, 139] width 28 height 11
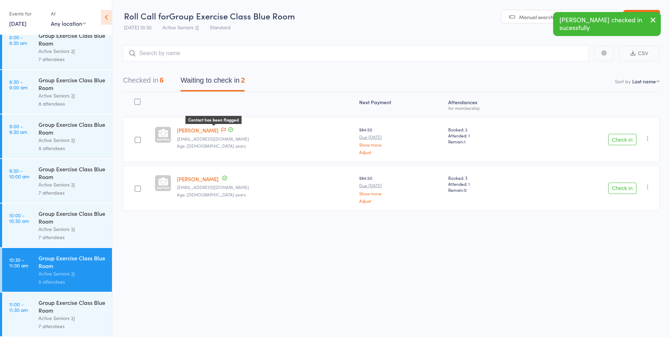
click at [221, 128] on icon at bounding box center [223, 130] width 4 height 5
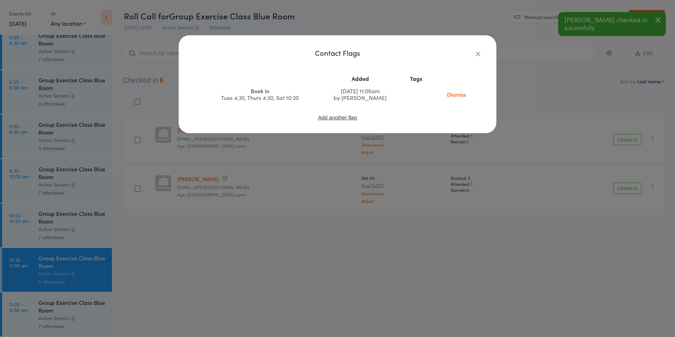
click at [476, 53] on icon "button" at bounding box center [478, 54] width 8 height 8
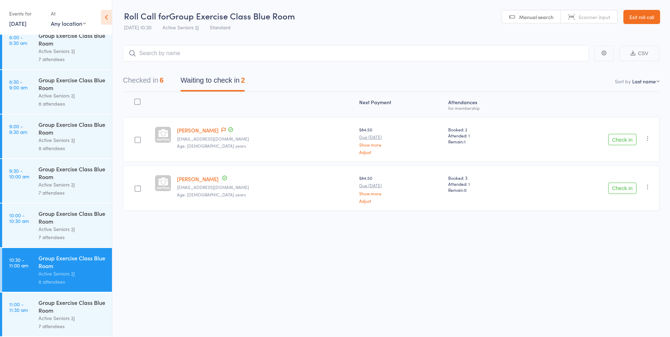
click at [621, 140] on button "Check in" at bounding box center [622, 139] width 28 height 11
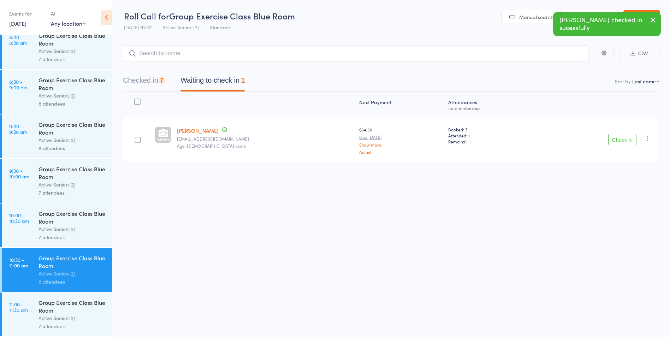
click at [621, 140] on button "Check in" at bounding box center [622, 139] width 28 height 11
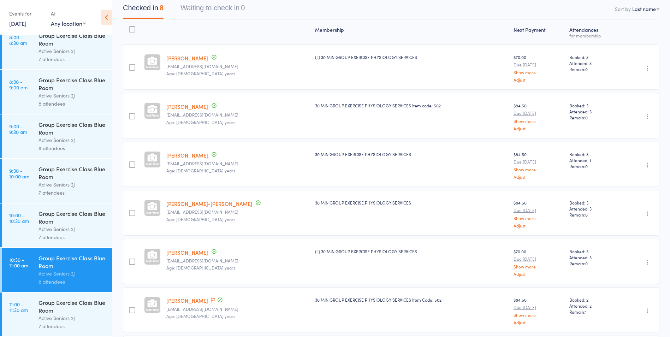
scroll to position [177, 0]
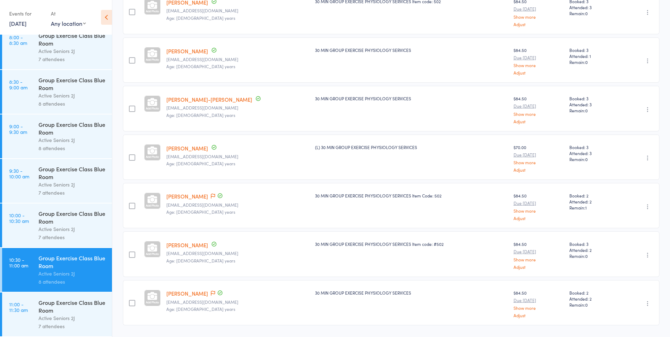
click at [67, 304] on div "Group Exercise Class Blue Room" at bounding box center [71, 306] width 67 height 16
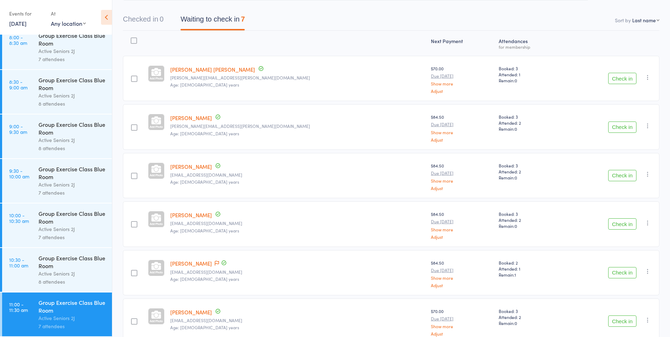
scroll to position [148, 0]
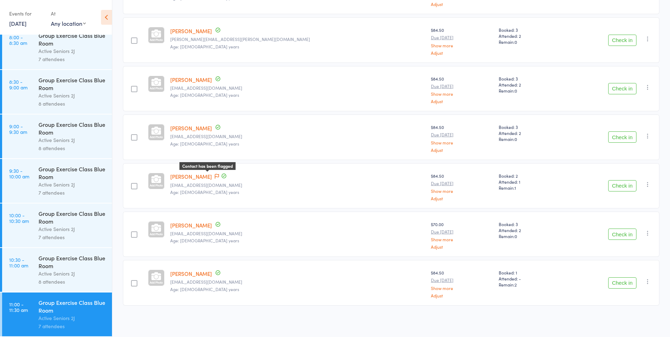
click at [219, 175] on icon at bounding box center [217, 176] width 4 height 5
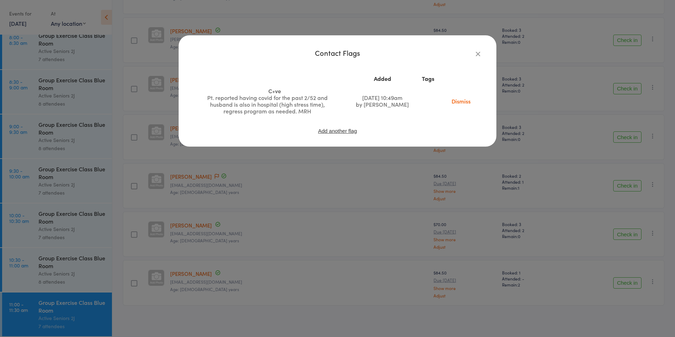
click at [476, 51] on icon "button" at bounding box center [478, 54] width 8 height 8
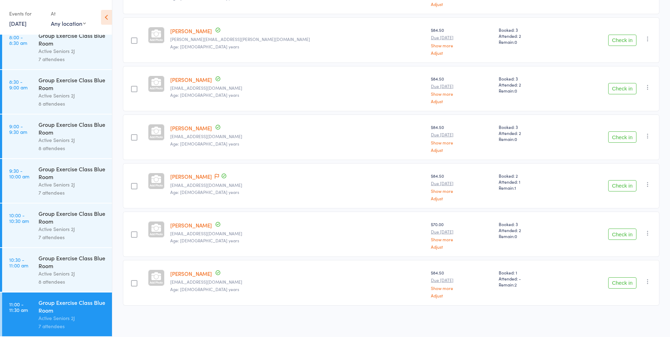
click at [70, 264] on div "Group Exercise Class Blue Room" at bounding box center [71, 262] width 67 height 16
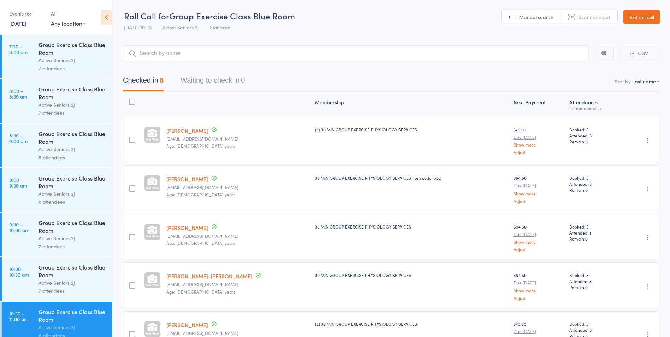
click at [17, 27] on div "Events for 16 Aug, 2025 16 Aug, 2025 August 2025 Sun Mon Tue Wed Thu Fri Sat 31…" at bounding box center [26, 18] width 35 height 21
click at [17, 26] on link "[DATE]" at bounding box center [17, 23] width 17 height 8
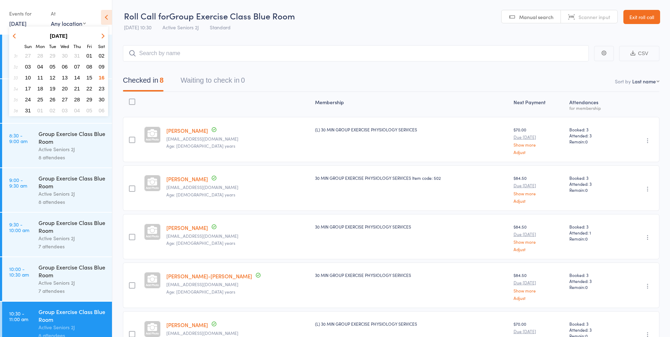
click at [53, 89] on span "19" at bounding box center [52, 88] width 6 height 6
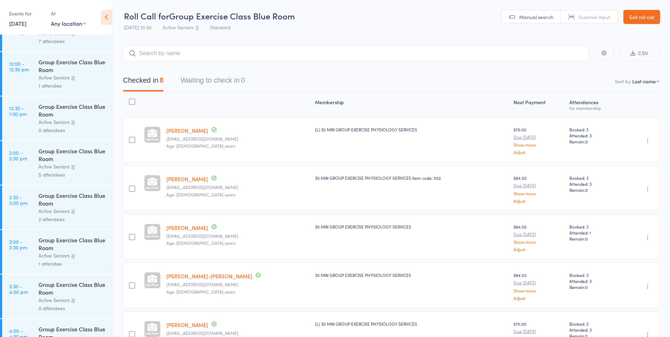
scroll to position [671, 0]
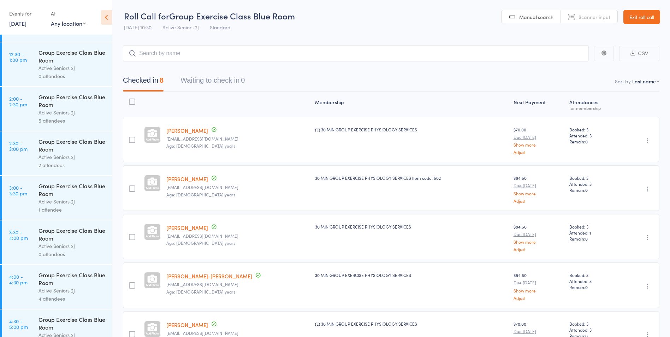
click at [74, 164] on div "2 attendees" at bounding box center [71, 165] width 67 height 8
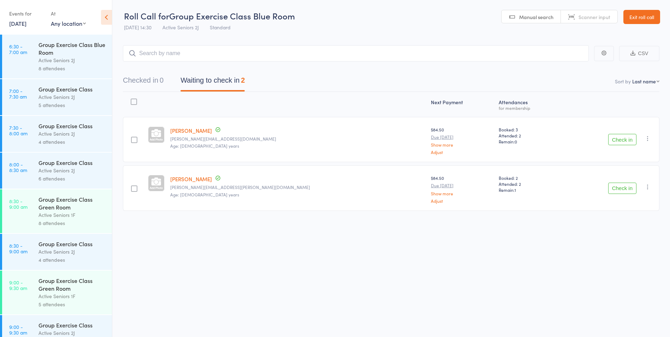
click at [216, 48] on input "search" at bounding box center [356, 53] width 466 height 16
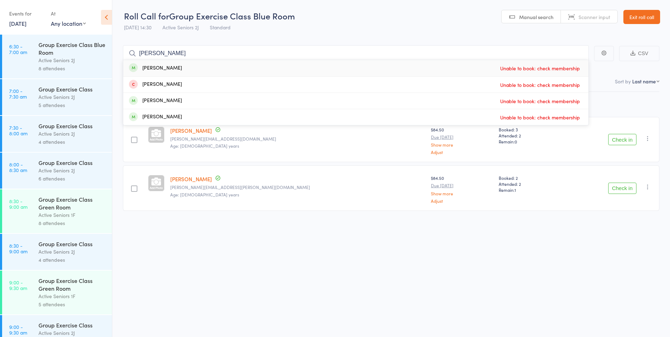
type input "doris"
click at [206, 66] on div "Doris Procter Unable to book: check membership" at bounding box center [355, 68] width 465 height 16
type input "doris"
click at [226, 282] on div "Roll Call for Group Exercise Class Blue Room 19 Aug 14:30 Active Seniors 2J Sta…" at bounding box center [335, 168] width 670 height 337
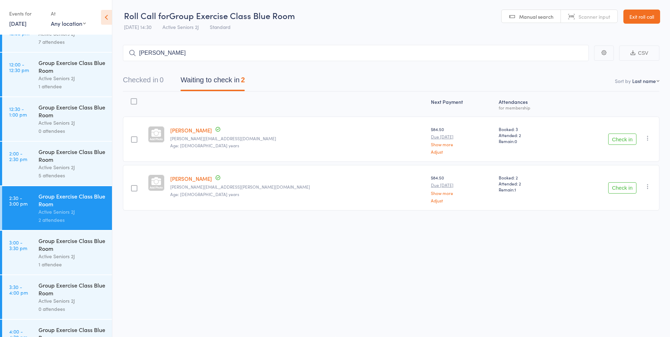
scroll to position [688, 0]
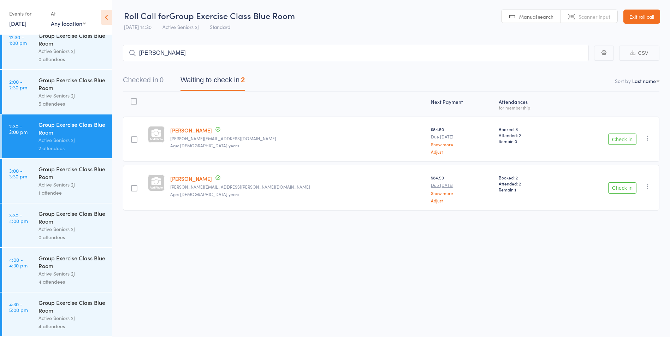
click at [22, 25] on link "19 Aug, 2025" at bounding box center [17, 23] width 17 height 8
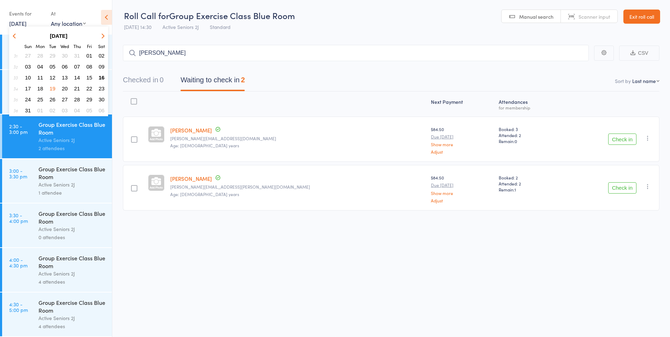
click at [102, 78] on span "16" at bounding box center [102, 78] width 6 height 6
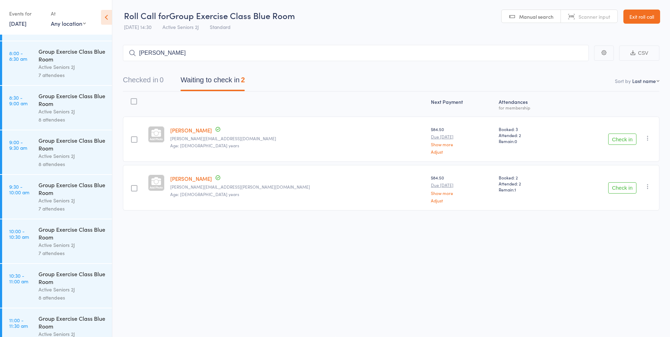
scroll to position [54, 0]
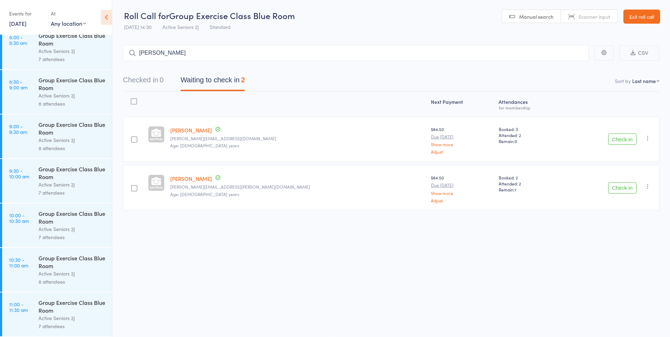
click at [67, 314] on div "Group Exercise Class Blue Room" at bounding box center [71, 306] width 67 height 16
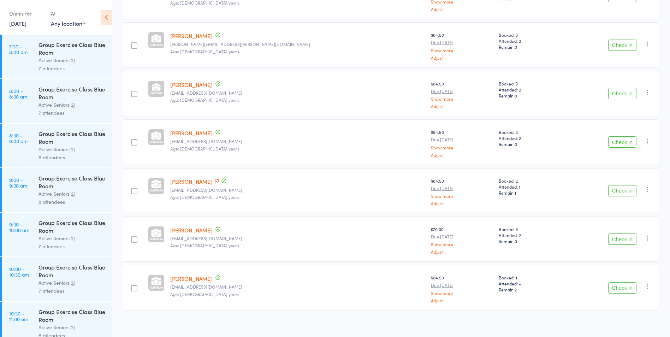
scroll to position [148, 0]
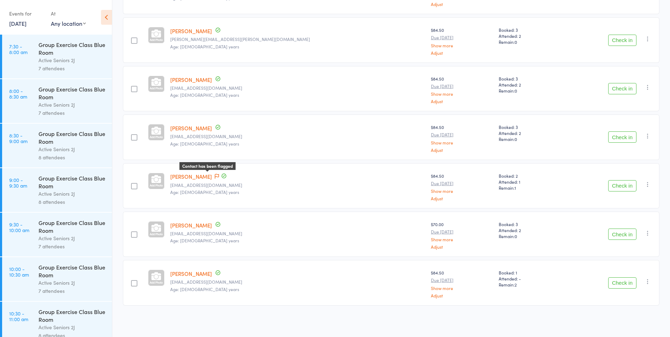
click at [217, 174] on icon at bounding box center [217, 176] width 4 height 5
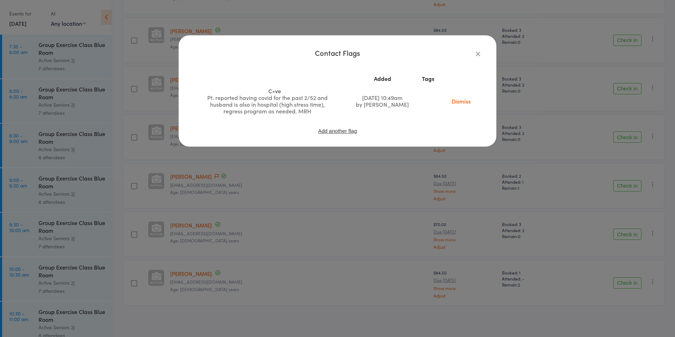
click at [478, 54] on icon "button" at bounding box center [478, 54] width 8 height 8
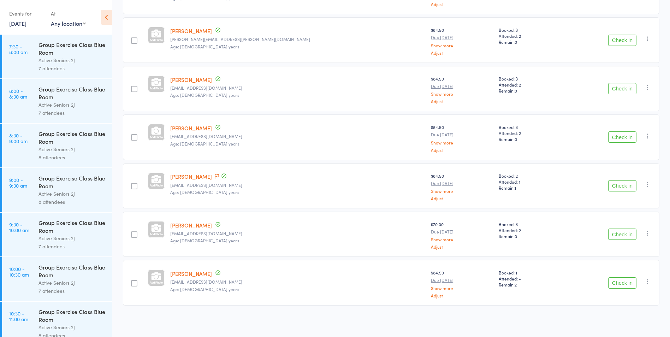
click at [617, 280] on button "Check in" at bounding box center [622, 282] width 28 height 11
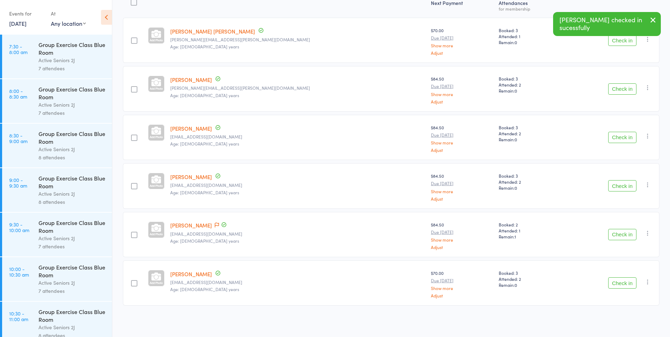
scroll to position [99, 0]
click at [627, 91] on button "Check in" at bounding box center [622, 88] width 28 height 11
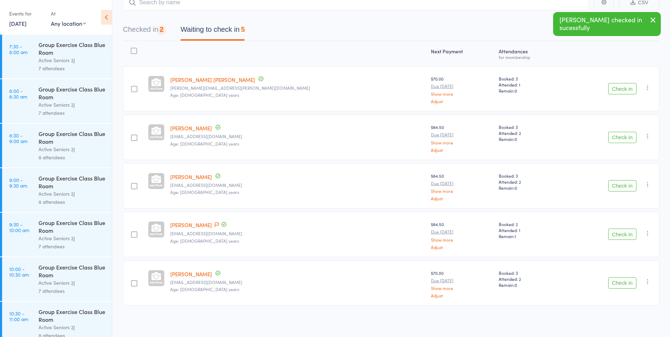
scroll to position [51, 0]
click at [627, 136] on button "Check in" at bounding box center [622, 137] width 28 height 11
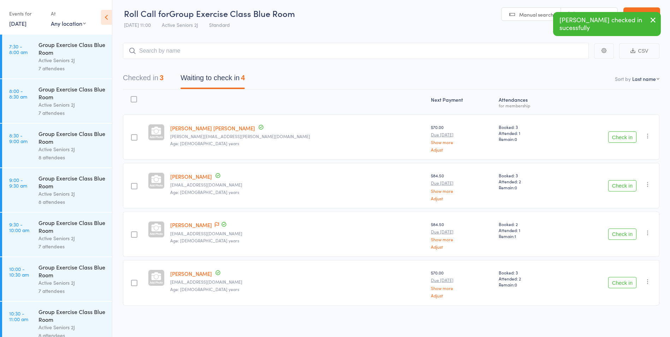
click at [623, 183] on button "Check in" at bounding box center [622, 185] width 28 height 11
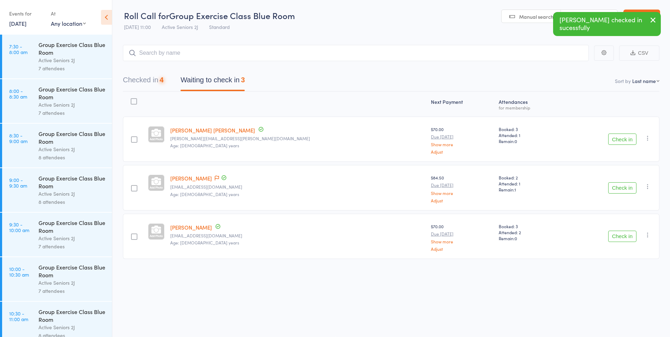
scroll to position [0, 0]
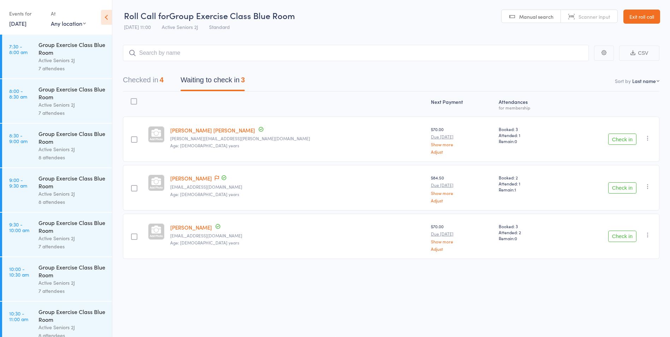
click at [619, 238] on button "Check in" at bounding box center [622, 236] width 28 height 11
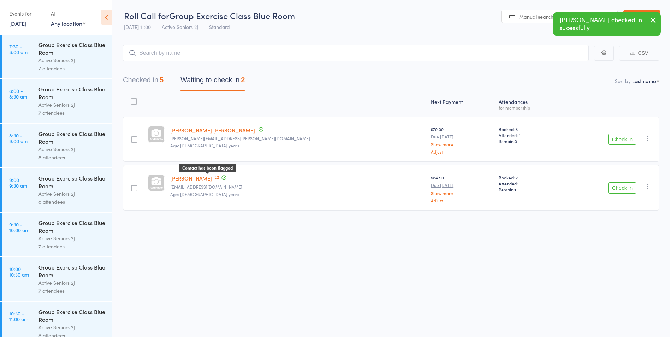
click at [216, 179] on icon at bounding box center [217, 178] width 4 height 5
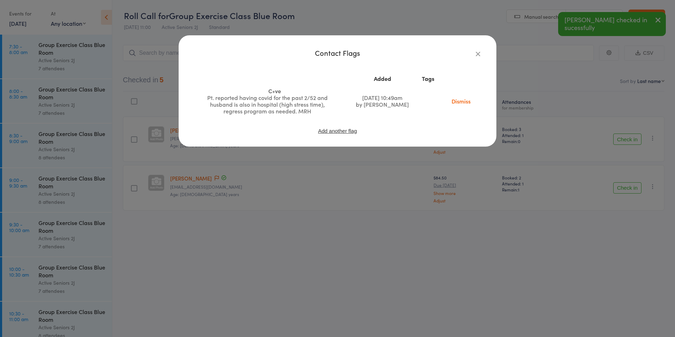
click at [480, 51] on icon "button" at bounding box center [478, 54] width 8 height 8
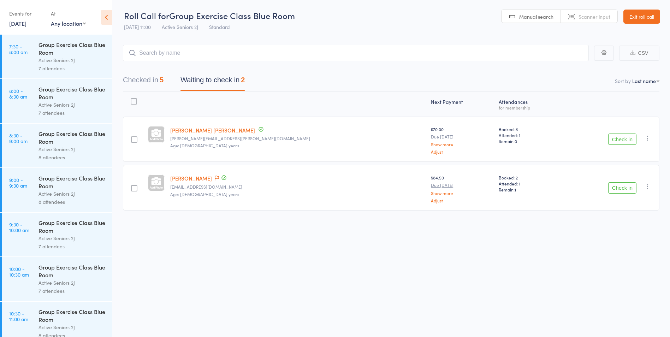
click at [622, 137] on button "Check in" at bounding box center [622, 139] width 28 height 11
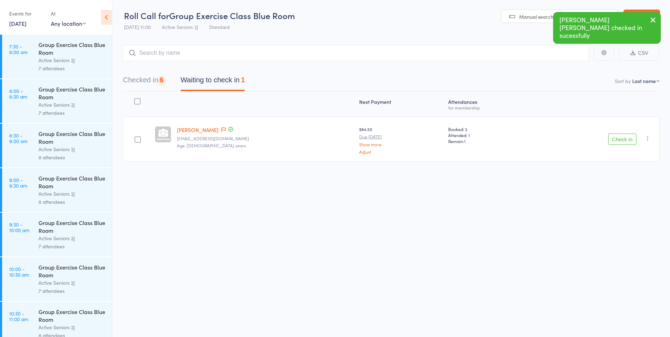
click at [622, 138] on button "Check in" at bounding box center [622, 139] width 28 height 11
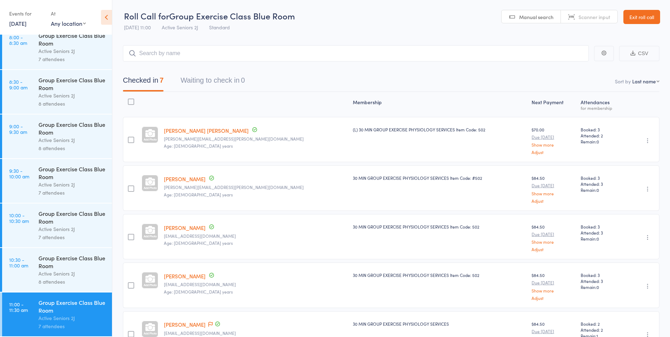
scroll to position [0, 0]
